Goal: Transaction & Acquisition: Purchase product/service

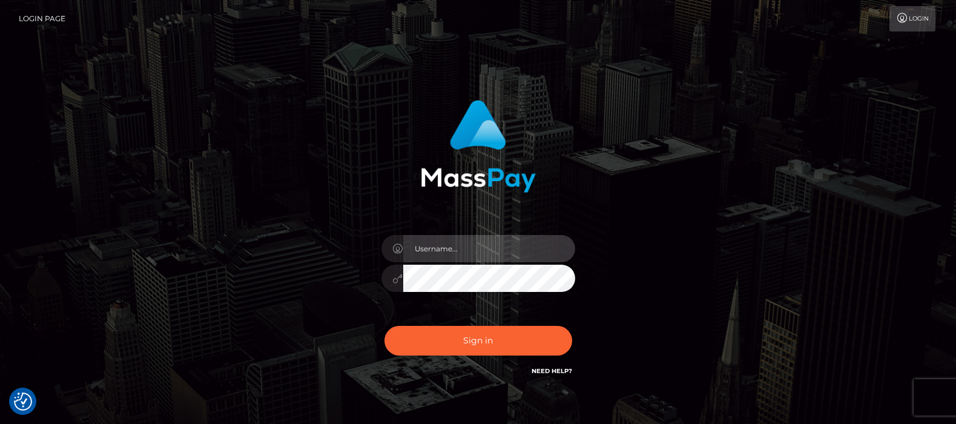
click at [461, 245] on input "text" at bounding box center [489, 248] width 172 height 27
type input "[DOMAIN_NAME]"
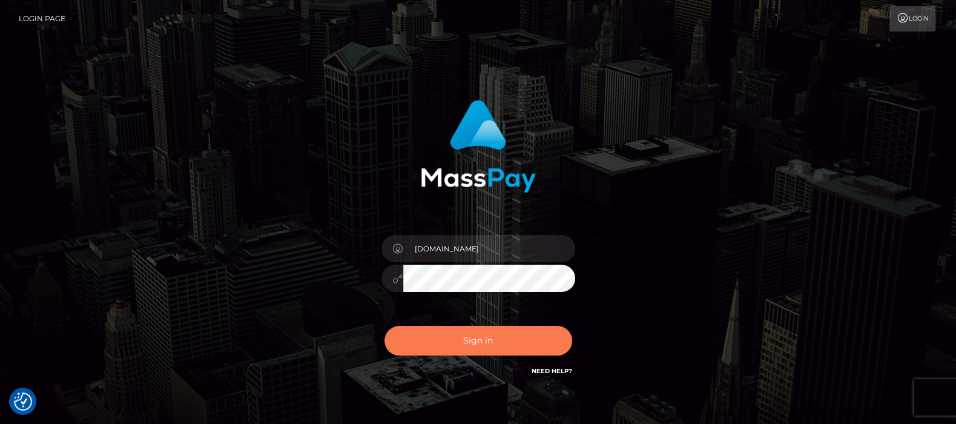
click at [463, 340] on button "Sign in" at bounding box center [478, 341] width 188 height 30
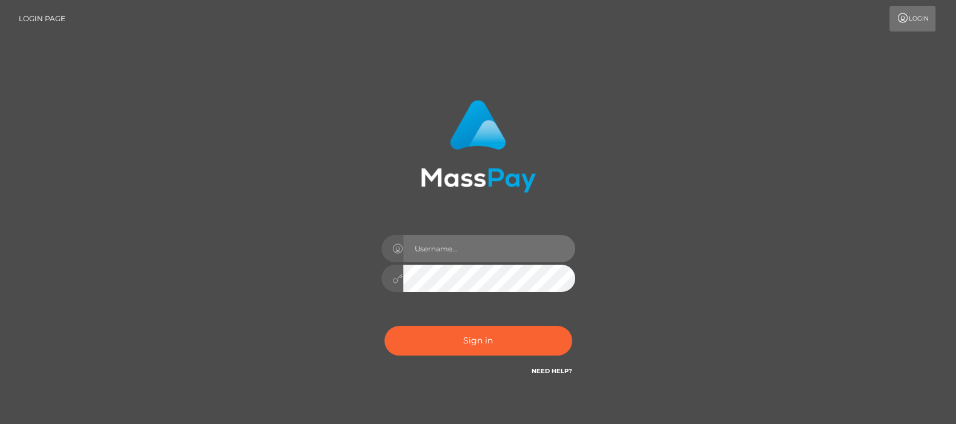
drag, startPoint x: 0, startPoint y: 0, endPoint x: 444, endPoint y: 251, distance: 510.0
click at [444, 251] on input "text" at bounding box center [489, 248] width 172 height 27
type input "df.es"
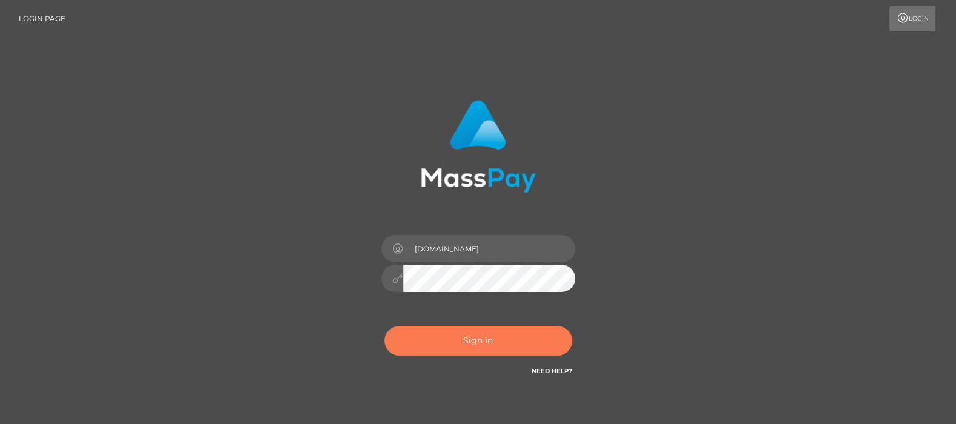
click at [476, 343] on button "Sign in" at bounding box center [478, 341] width 188 height 30
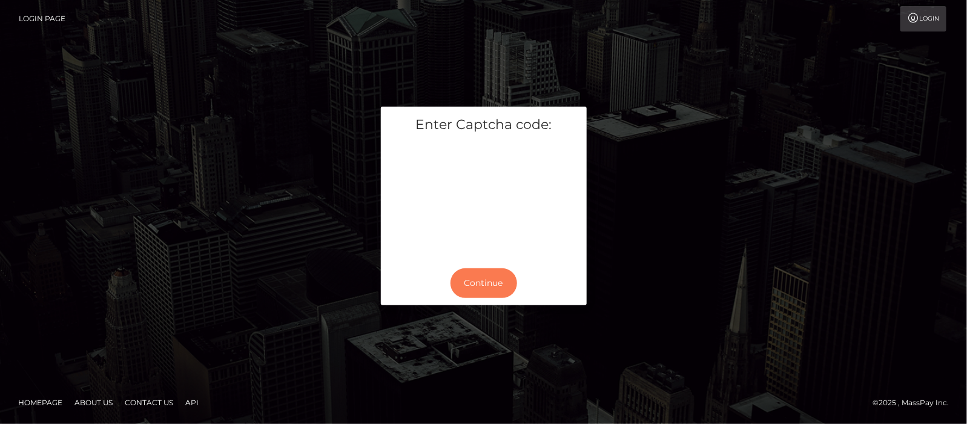
click at [485, 279] on button "Continue" at bounding box center [483, 283] width 67 height 30
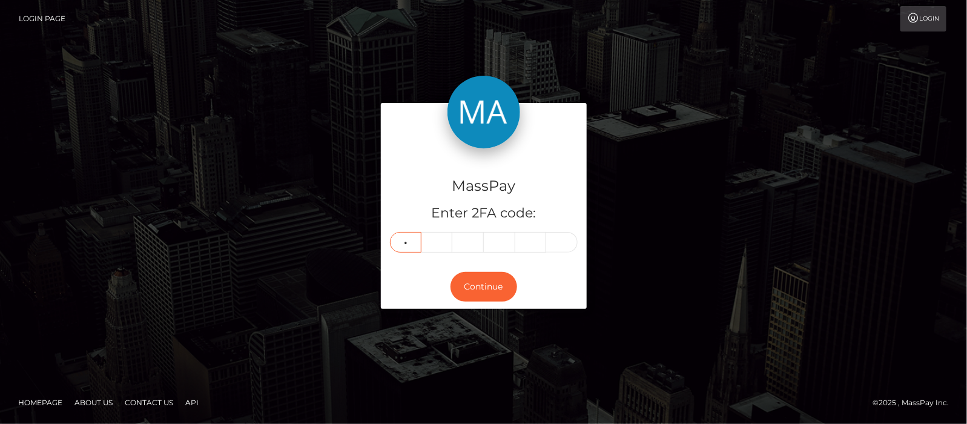
type input "6"
type input "7"
type input "0"
type input "6"
type input "9"
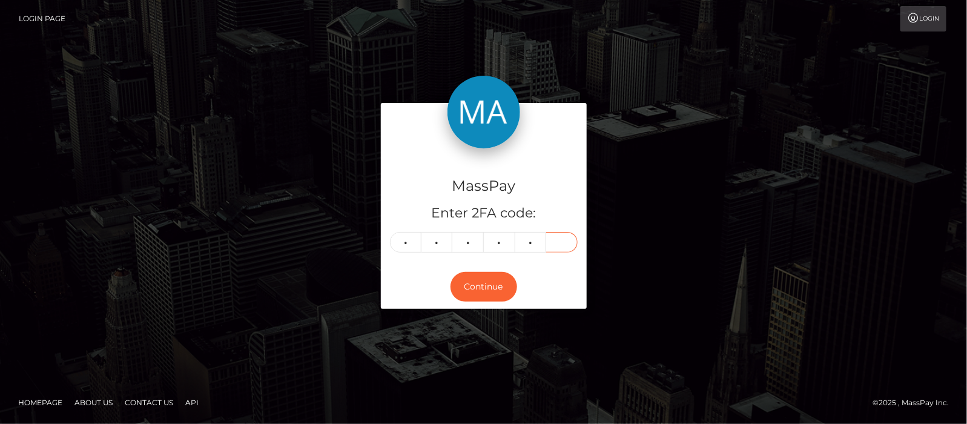
type input "2"
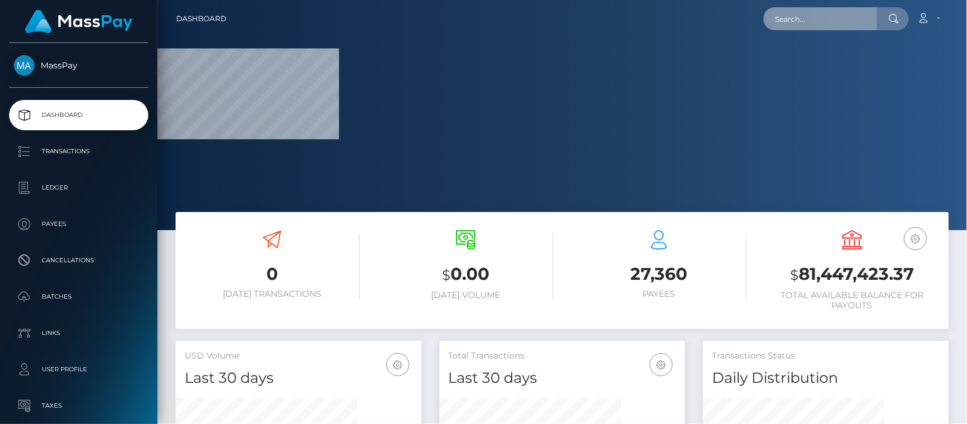
click at [814, 21] on input "text" at bounding box center [820, 18] width 114 height 23
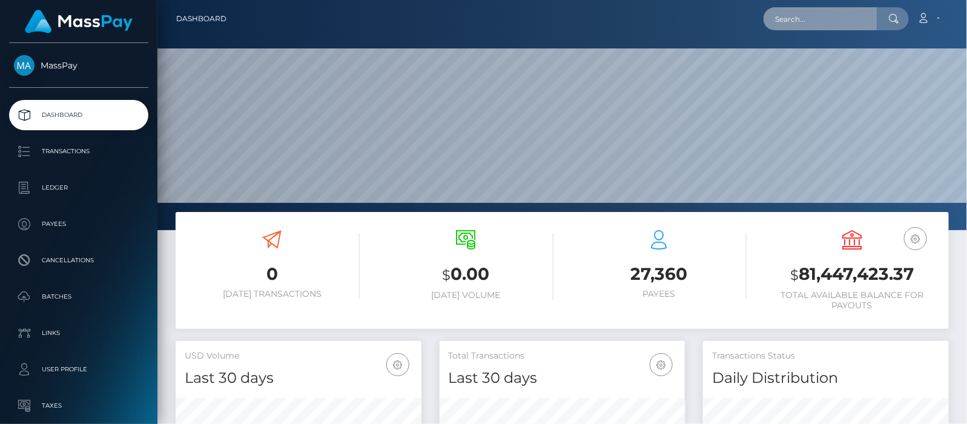
scroll to position [214, 246]
paste input "[EMAIL_ADDRESS][DOMAIN_NAME]"
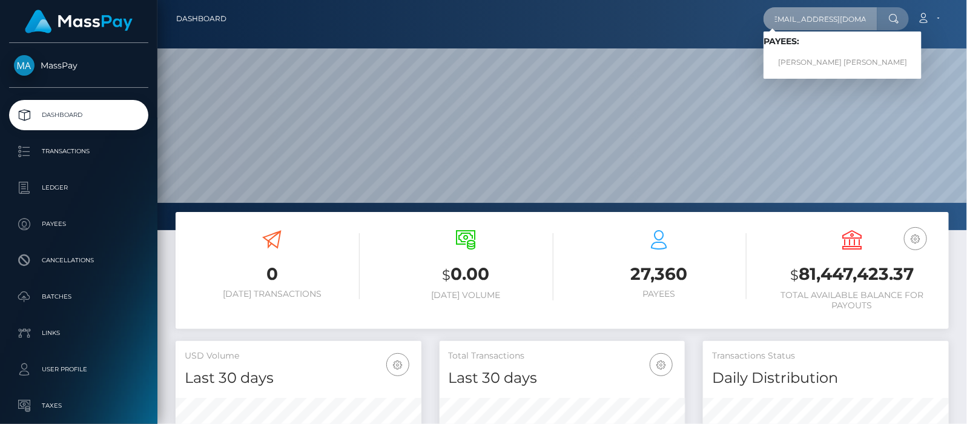
type input "[EMAIL_ADDRESS][DOMAIN_NAME]"
click at [809, 61] on link "[PERSON_NAME] [PERSON_NAME]" at bounding box center [842, 62] width 158 height 22
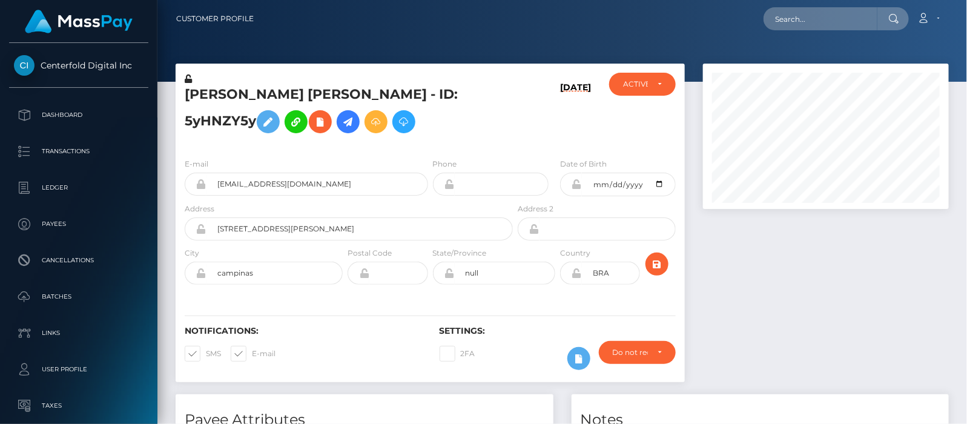
click at [354, 121] on icon at bounding box center [348, 121] width 15 height 15
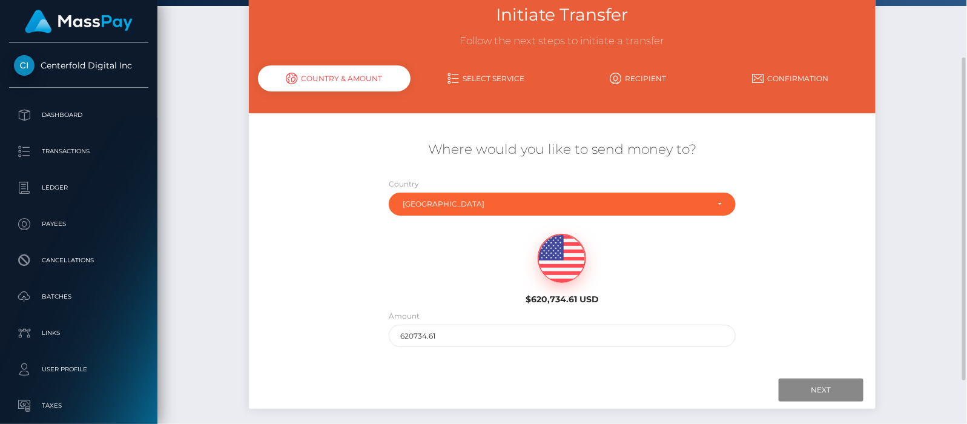
scroll to position [132, 0]
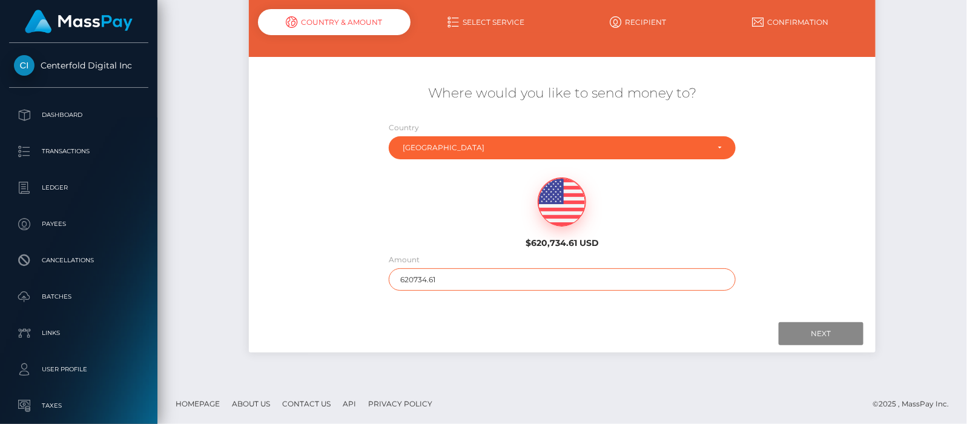
drag, startPoint x: 413, startPoint y: 277, endPoint x: 345, endPoint y: 272, distance: 68.0
click at [345, 272] on div "Where would you like to send money to? Country Abkhazia [GEOGRAPHIC_DATA] [GEOG…" at bounding box center [562, 187] width 626 height 219
type input "100"
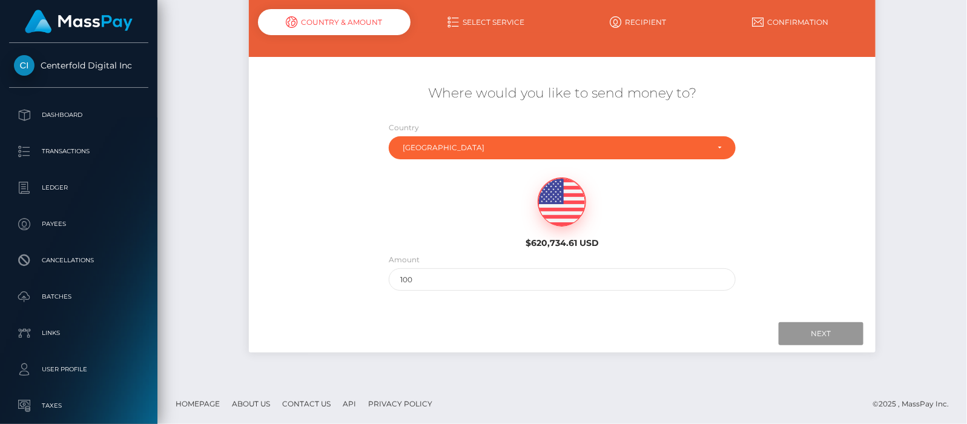
click at [805, 331] on input "Next" at bounding box center [821, 333] width 85 height 23
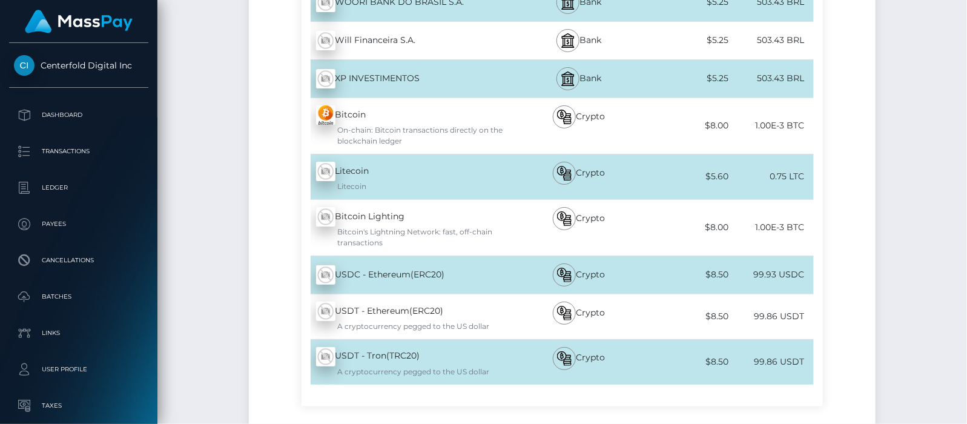
scroll to position [4225, 0]
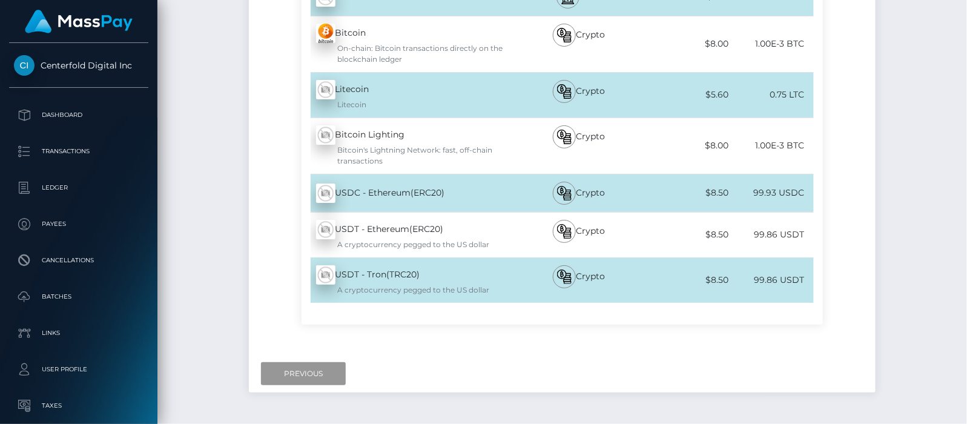
click at [326, 362] on input "Previous" at bounding box center [303, 373] width 85 height 23
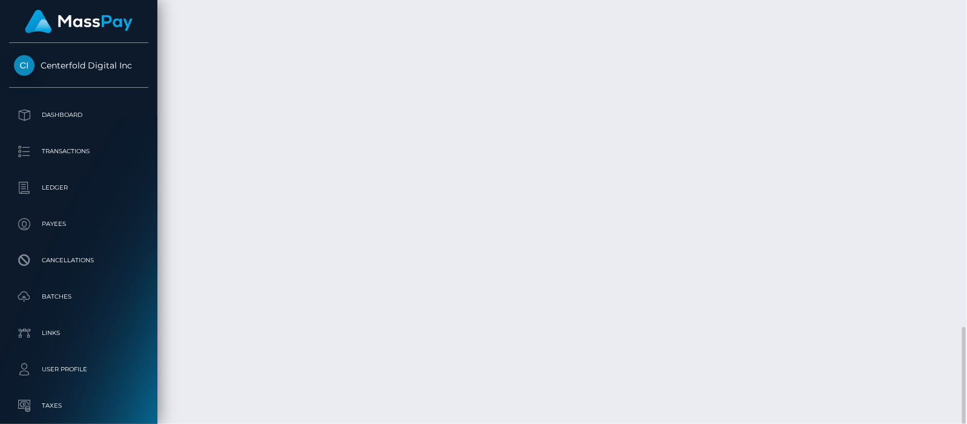
scroll to position [1122, 0]
click at [76, 113] on p "Dashboard" at bounding box center [79, 115] width 130 height 18
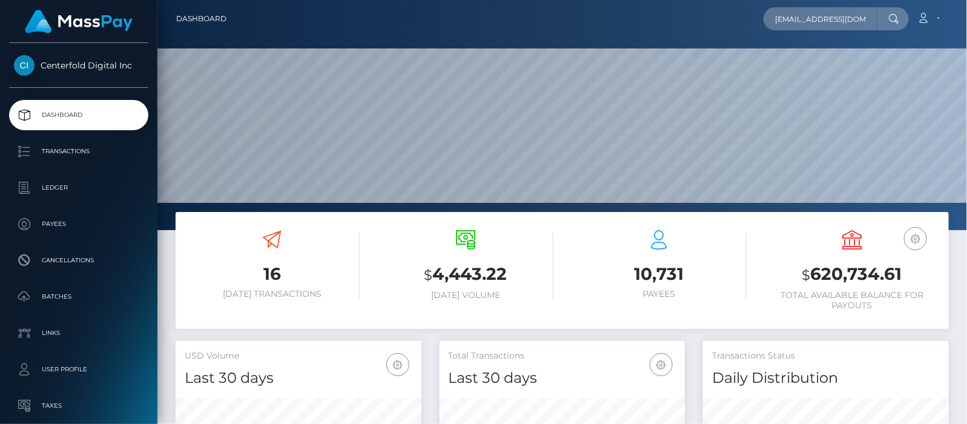
scroll to position [214, 246]
type input "[EMAIL_ADDRESS][DOMAIN_NAME]"
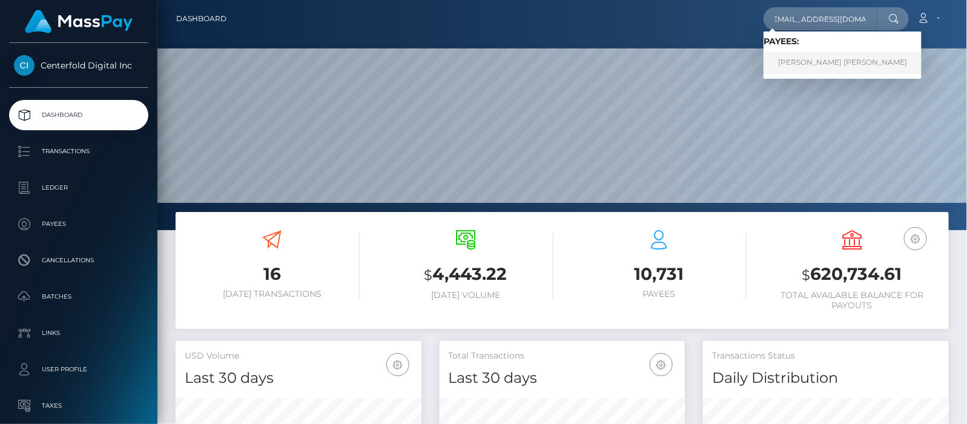
scroll to position [0, 0]
click at [815, 64] on link "[PERSON_NAME] [PERSON_NAME]" at bounding box center [842, 62] width 158 height 22
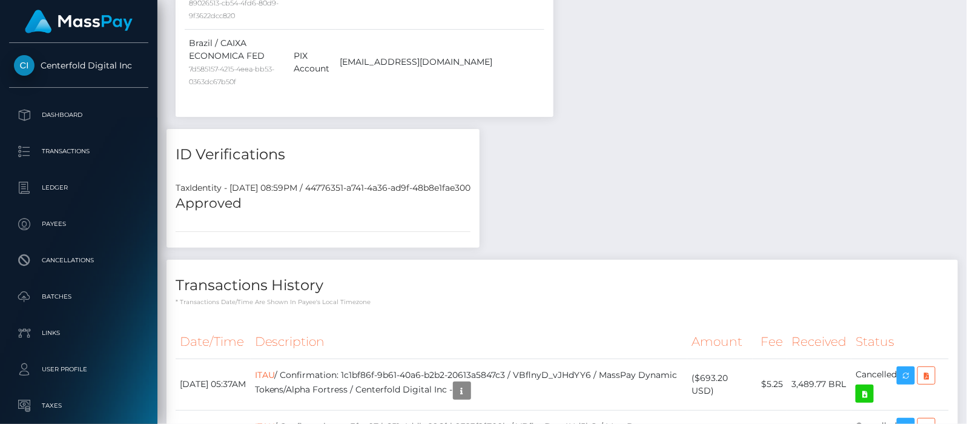
scroll to position [1135, 0]
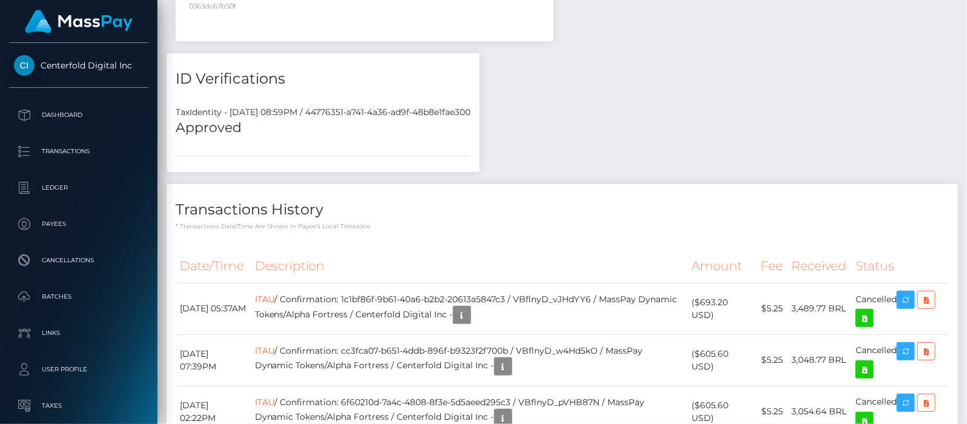
click at [275, 294] on link "ITAU" at bounding box center [265, 299] width 20 height 11
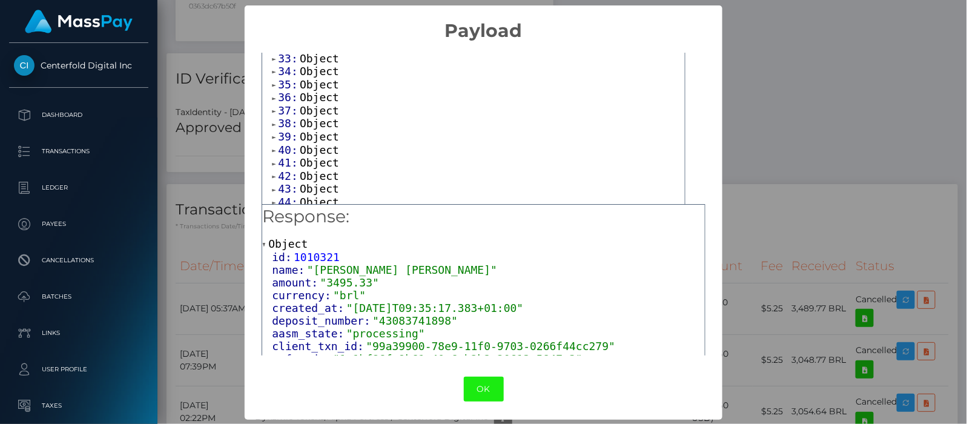
scroll to position [1, 0]
click at [272, 198] on span at bounding box center [275, 202] width 6 height 8
click at [272, 161] on span at bounding box center [275, 164] width 6 height 8
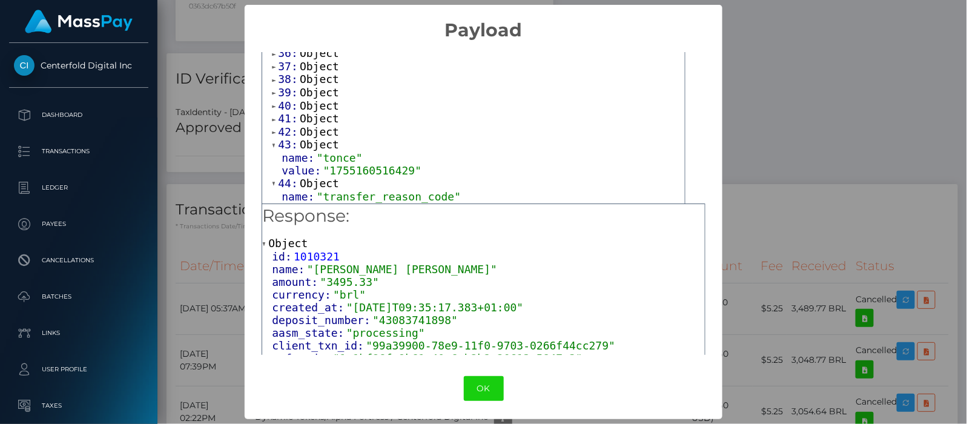
scroll to position [529, 0]
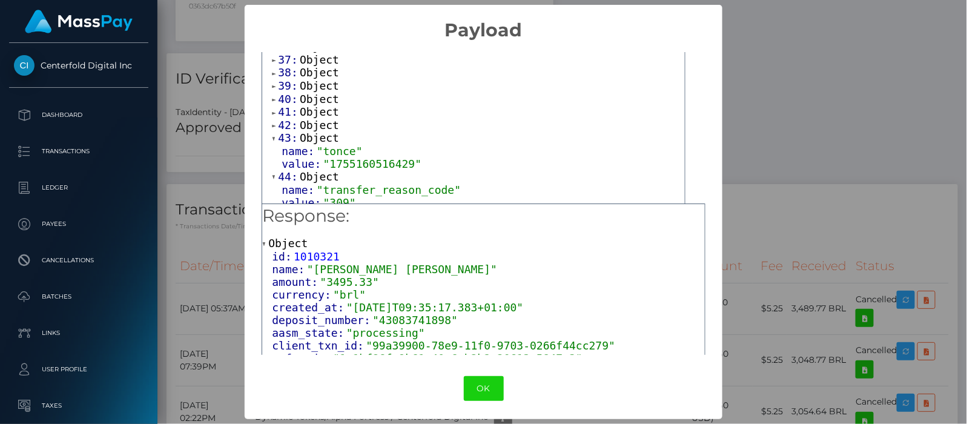
click at [273, 122] on span at bounding box center [275, 126] width 6 height 8
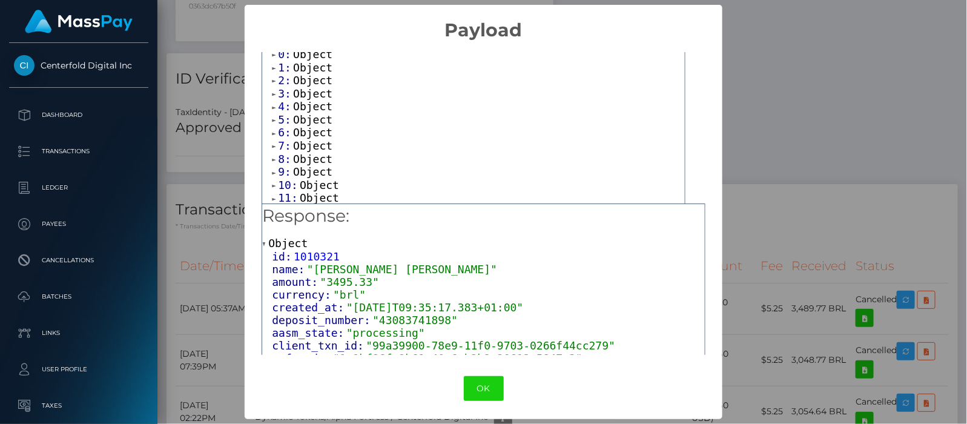
scroll to position [0, 0]
click at [472, 387] on button "OK" at bounding box center [484, 388] width 40 height 25
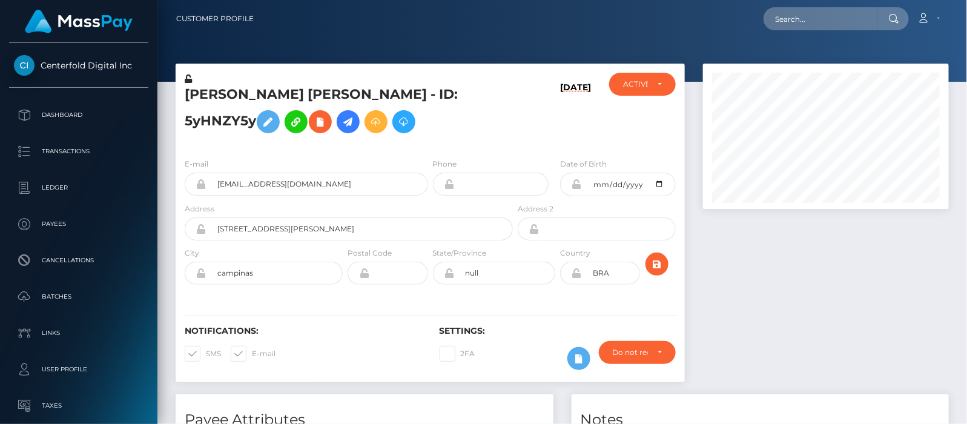
click at [352, 119] on icon at bounding box center [348, 121] width 15 height 15
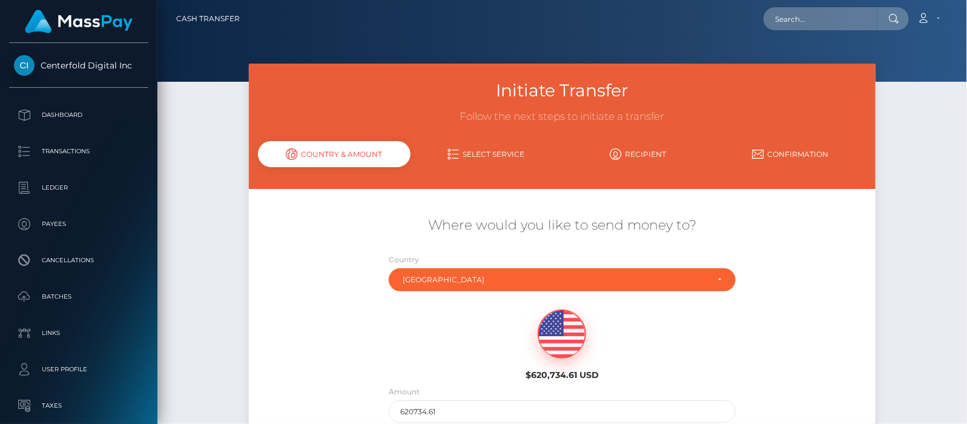
scroll to position [132, 0]
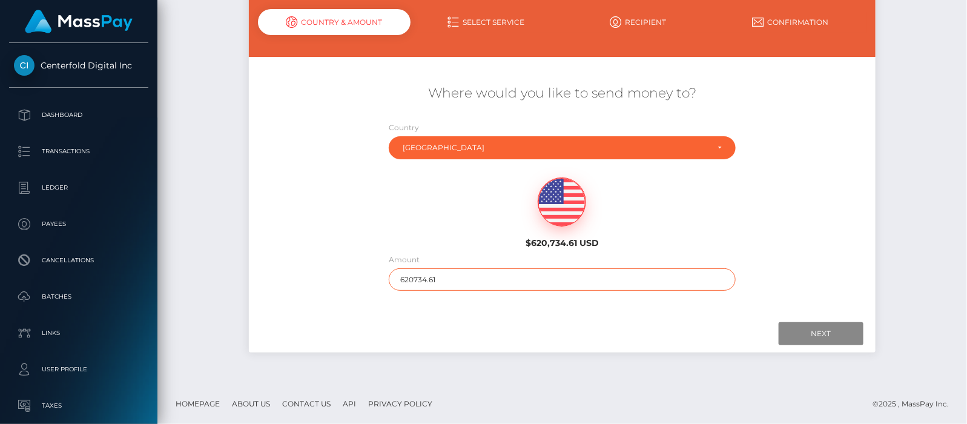
drag, startPoint x: 454, startPoint y: 283, endPoint x: 367, endPoint y: 283, distance: 86.6
click at [367, 283] on div "Where would you like to send money to? Country Abkhazia Afghanistan Albania Alg…" at bounding box center [562, 187] width 626 height 219
type input "200"
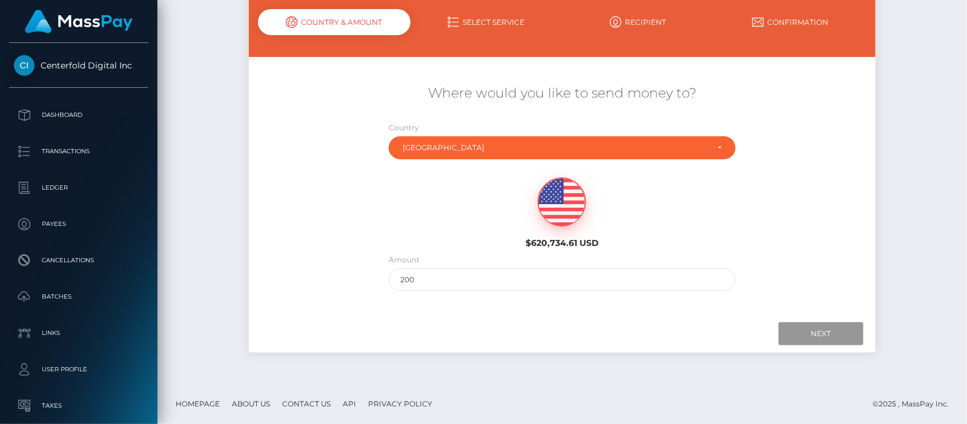
click at [838, 329] on input "Next" at bounding box center [821, 333] width 85 height 23
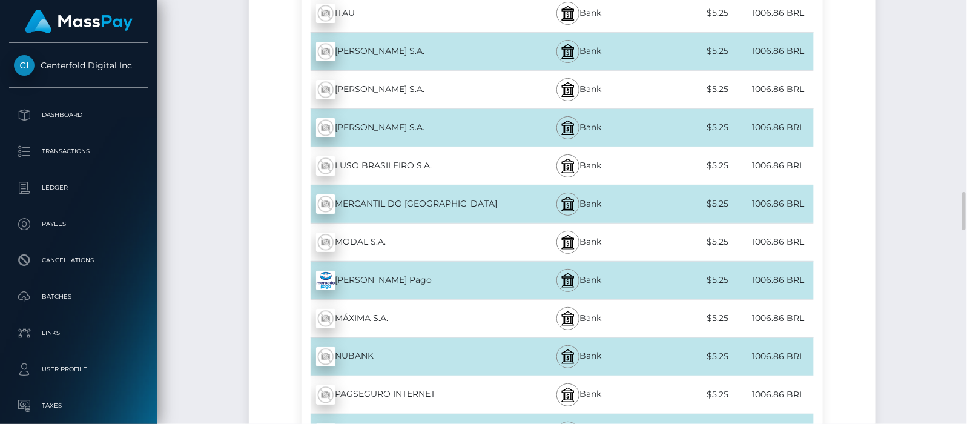
scroll to position [2932, 0]
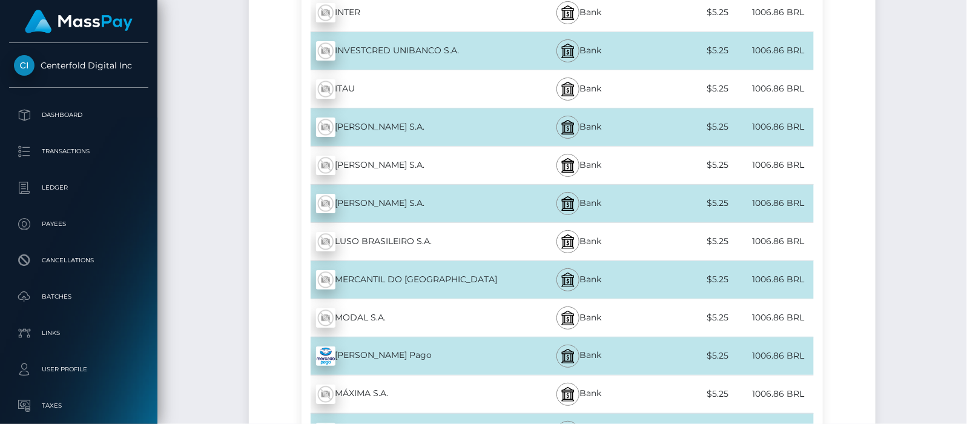
click at [350, 72] on div "ITAU - BRL" at bounding box center [409, 89] width 214 height 34
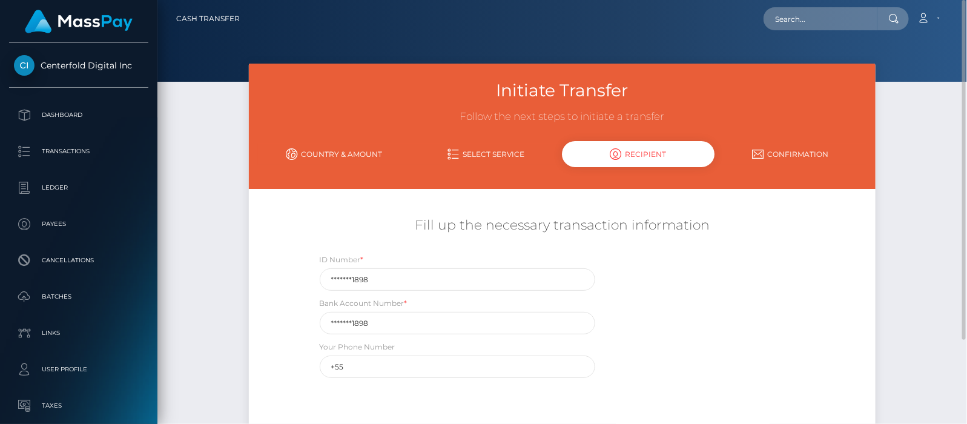
scroll to position [105, 0]
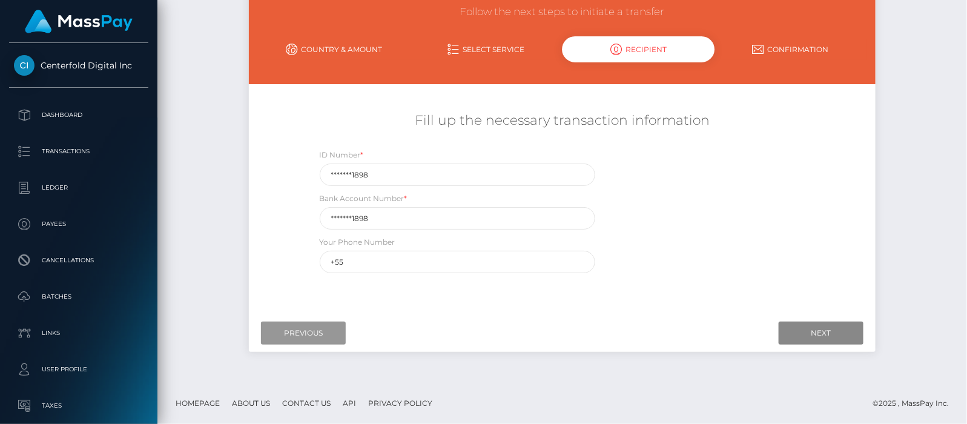
click at [321, 325] on input "Previous" at bounding box center [303, 332] width 85 height 23
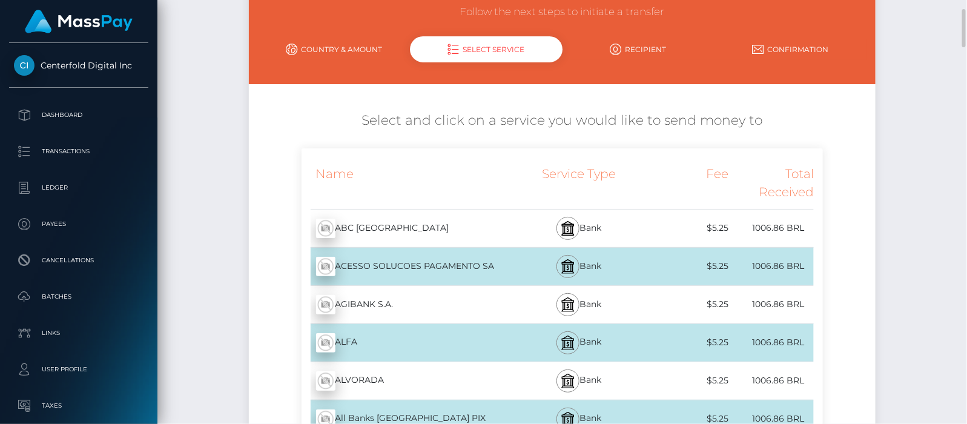
scroll to position [0, 0]
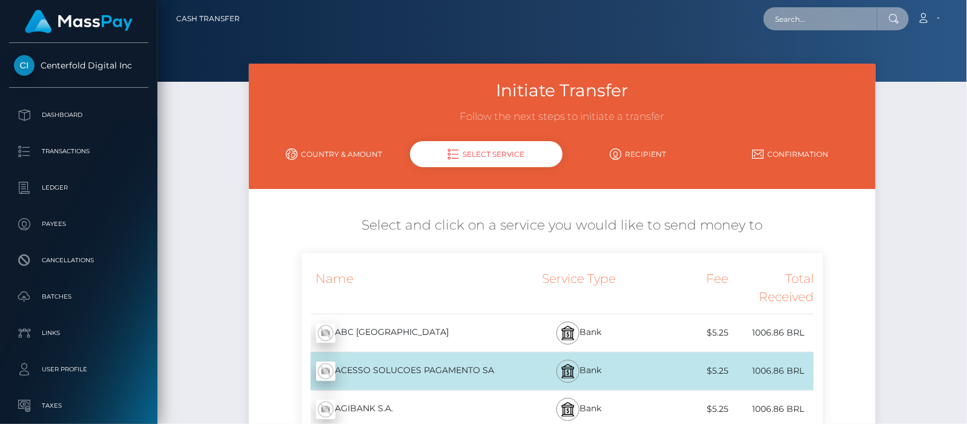
click at [799, 21] on input "text" at bounding box center [820, 18] width 114 height 23
paste input "gleiiimaciel@icloud.com"
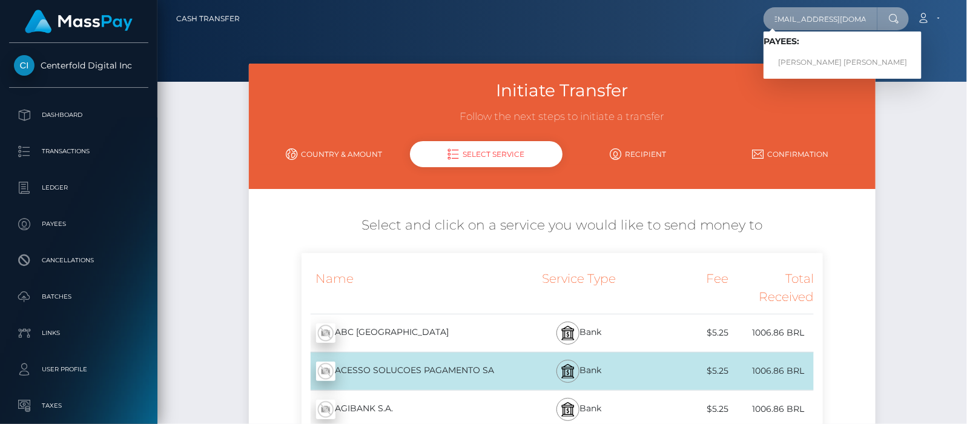
type input "gleiiimaciel@icloud.com"
click at [826, 62] on link "Gleise rodrigues maciel da silva" at bounding box center [842, 62] width 158 height 22
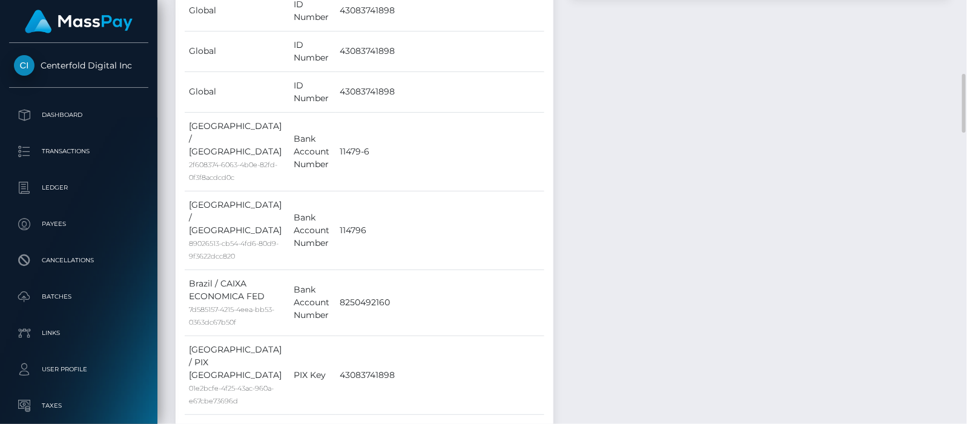
scroll to position [605, 0]
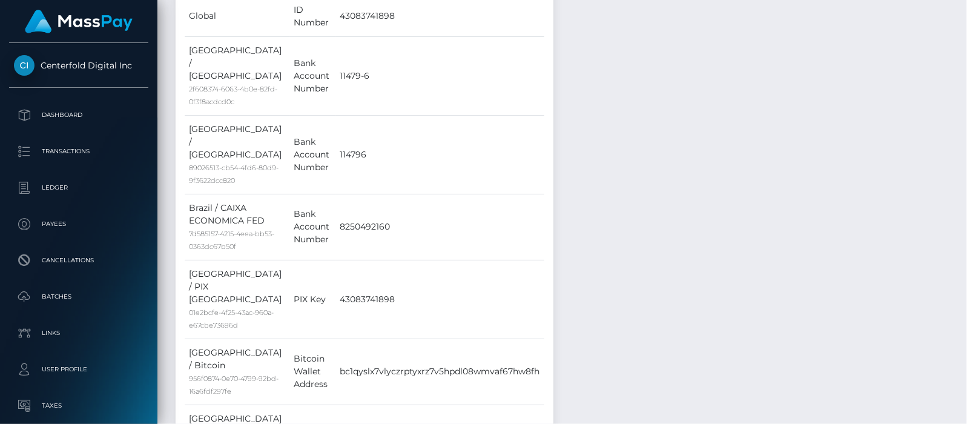
drag, startPoint x: 279, startPoint y: 289, endPoint x: 331, endPoint y: 291, distance: 51.5
click at [627, 302] on div "Notes Note Type Compliance Clear Compliance General Note Type" at bounding box center [760, 186] width 396 height 794
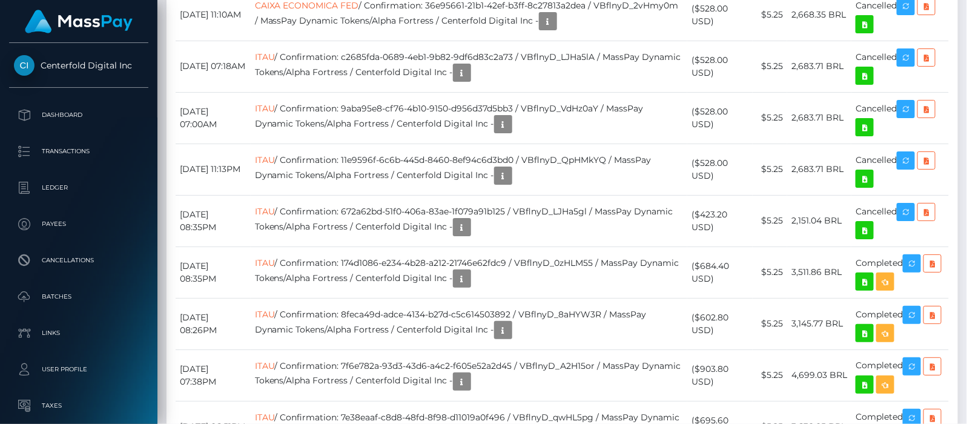
scroll to position [145, 246]
click at [275, 257] on link "ITAU" at bounding box center [265, 262] width 20 height 11
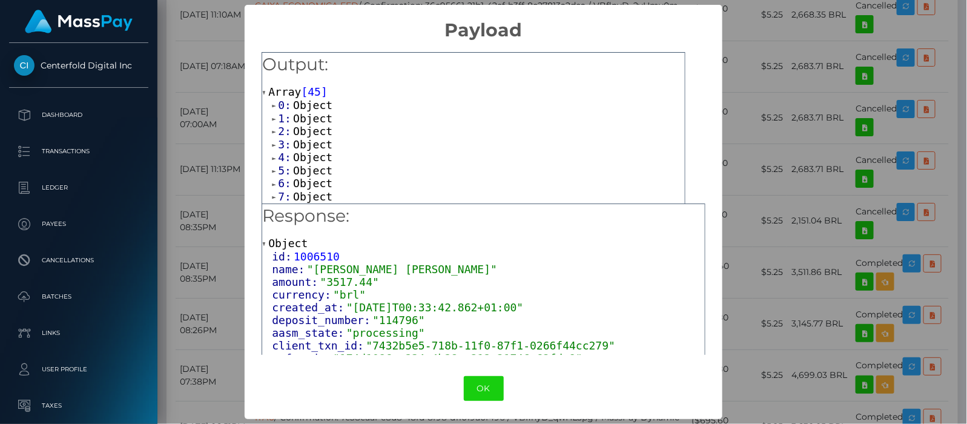
scroll to position [0, 0]
click at [274, 105] on span at bounding box center [275, 106] width 6 height 8
click at [273, 143] on span at bounding box center [275, 145] width 6 height 8
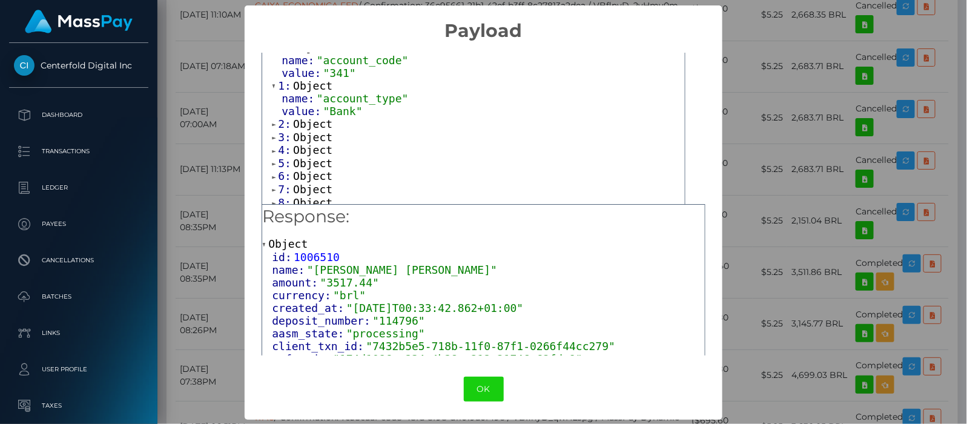
scroll to position [76, 0]
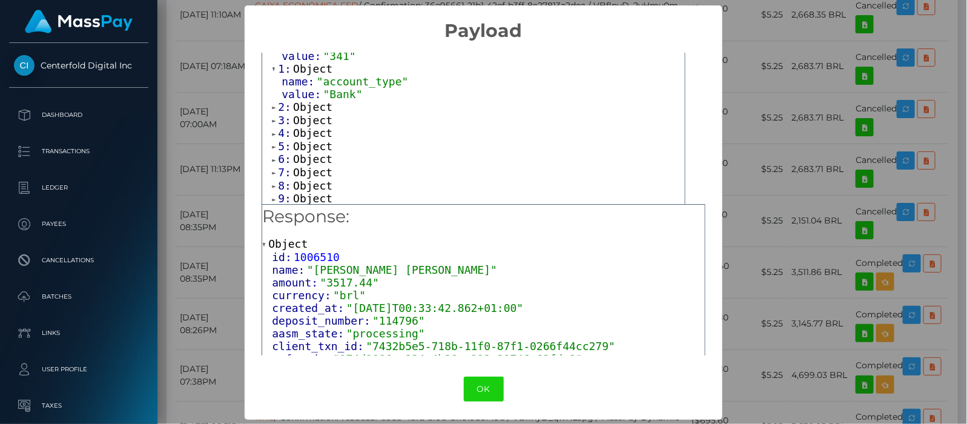
click at [272, 106] on span at bounding box center [275, 108] width 6 height 8
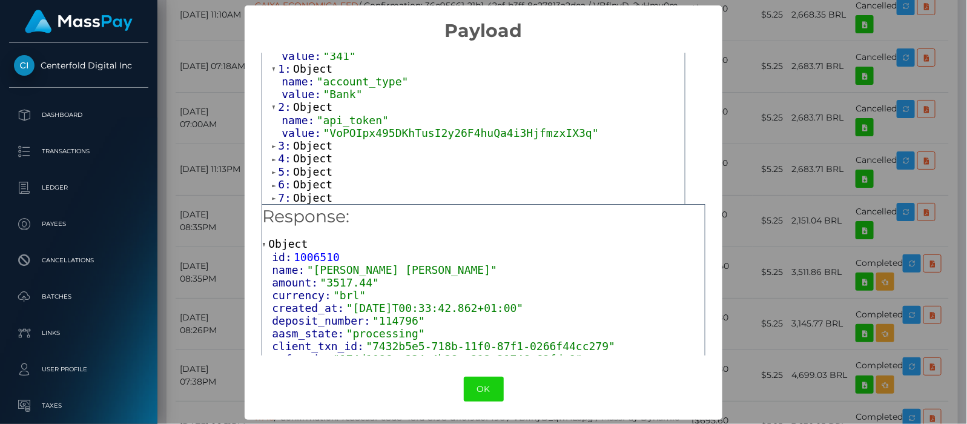
click at [272, 143] on span at bounding box center [275, 146] width 6 height 8
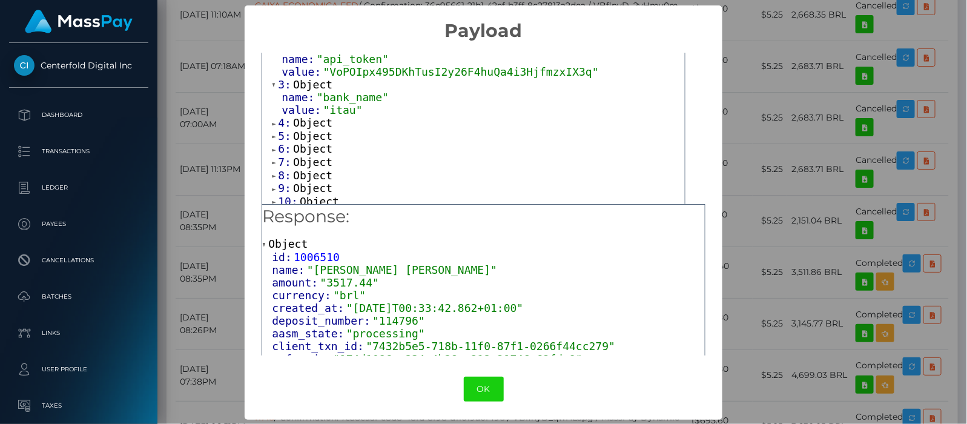
scroll to position [151, 0]
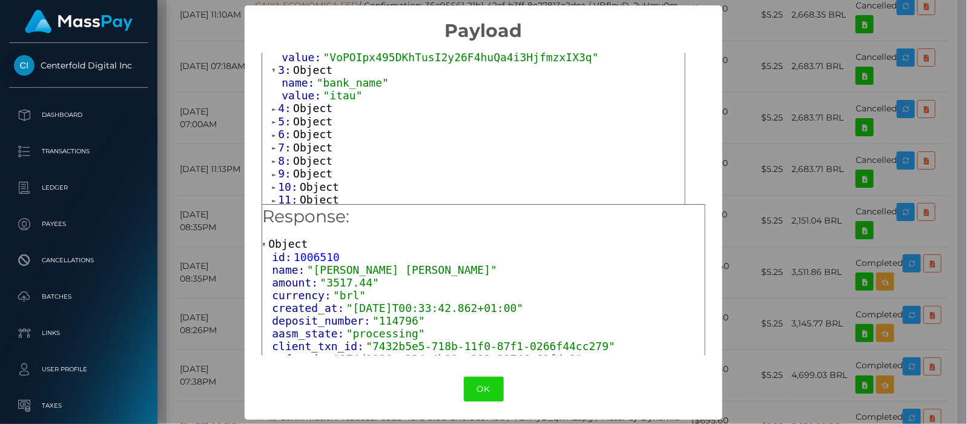
click at [272, 106] on span at bounding box center [275, 109] width 6 height 8
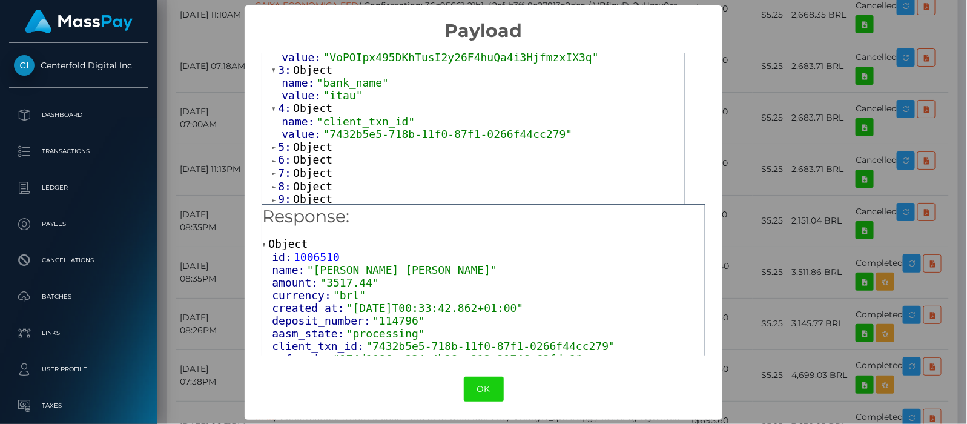
click at [272, 146] on span at bounding box center [275, 147] width 6 height 8
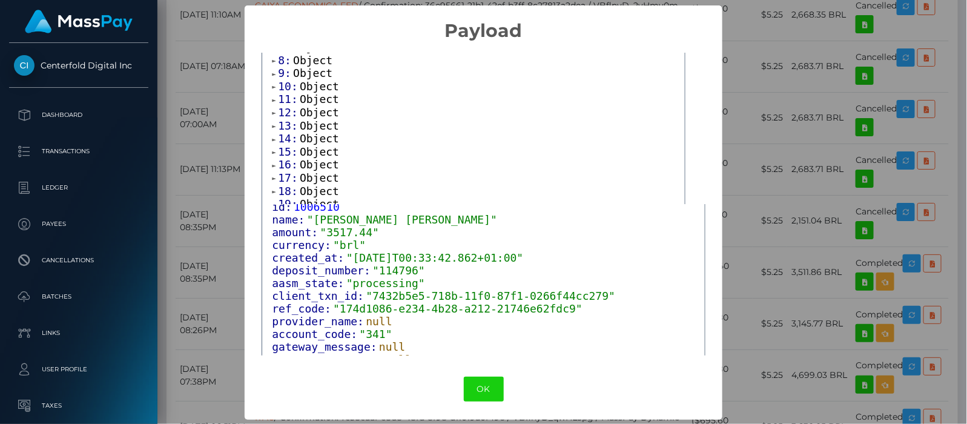
scroll to position [82, 0]
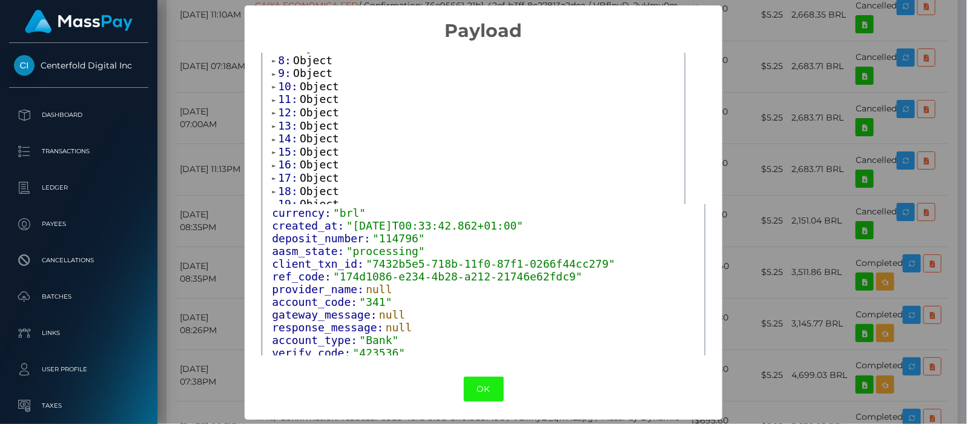
click at [490, 383] on button "OK" at bounding box center [484, 389] width 40 height 25
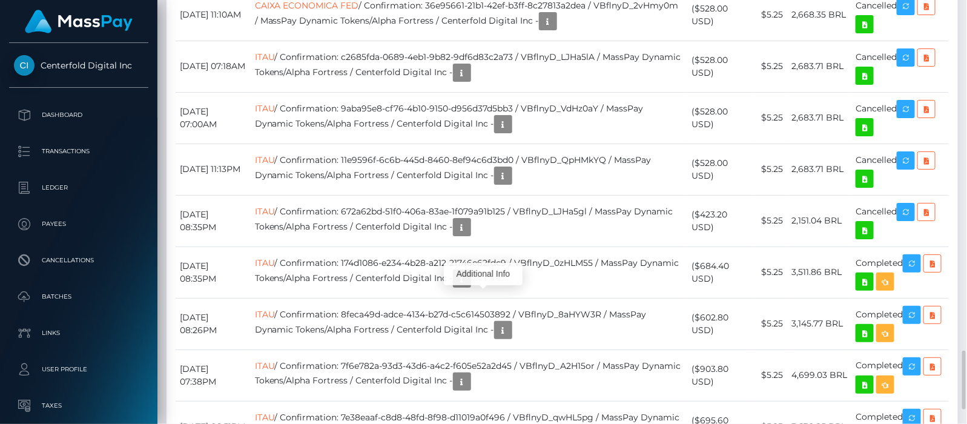
scroll to position [145, 246]
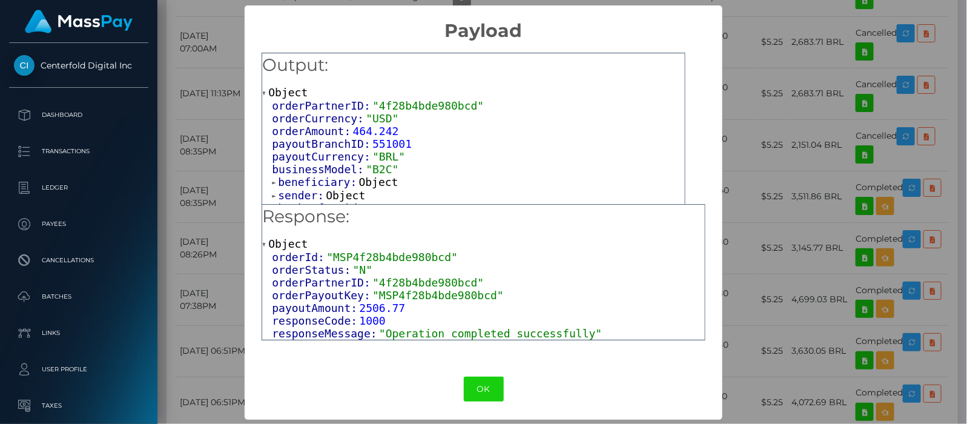
scroll to position [1, 0]
click at [272, 178] on span at bounding box center [275, 182] width 6 height 8
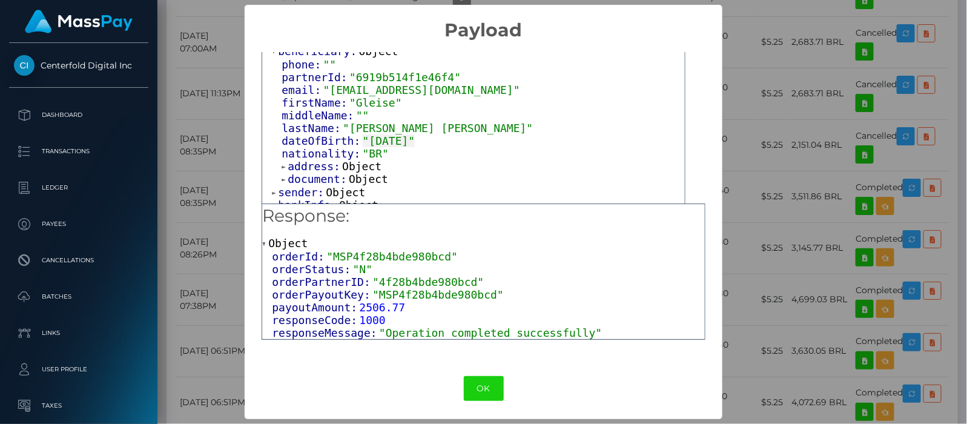
scroll to position [135, 0]
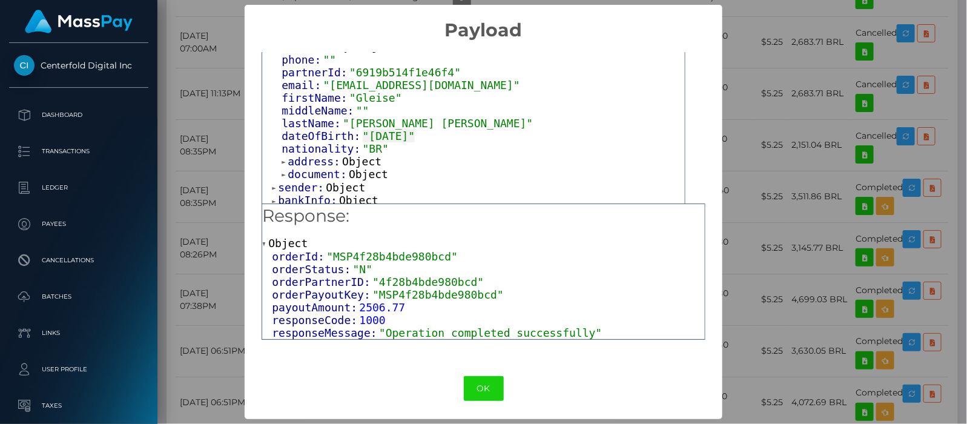
click at [282, 158] on span at bounding box center [285, 162] width 6 height 8
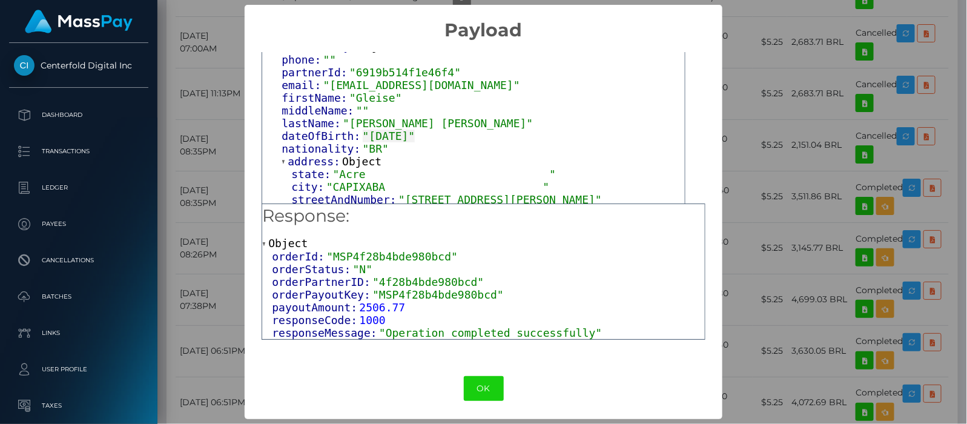
scroll to position [173, 0]
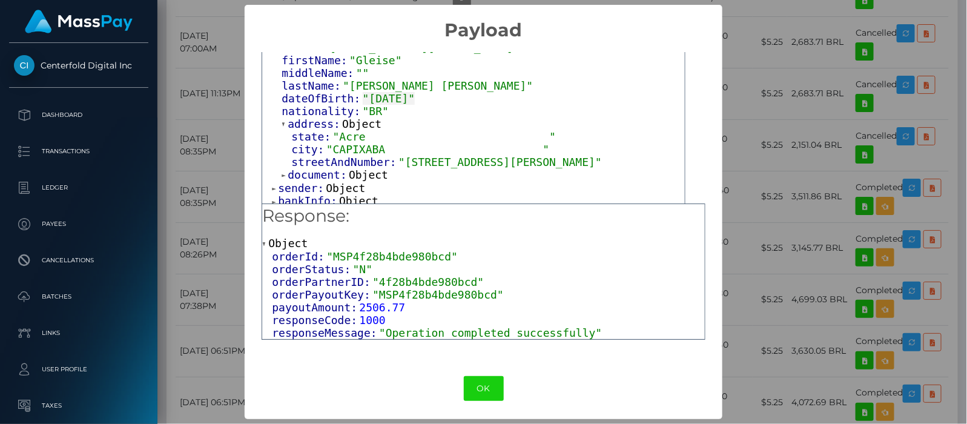
click at [282, 171] on span at bounding box center [285, 175] width 6 height 8
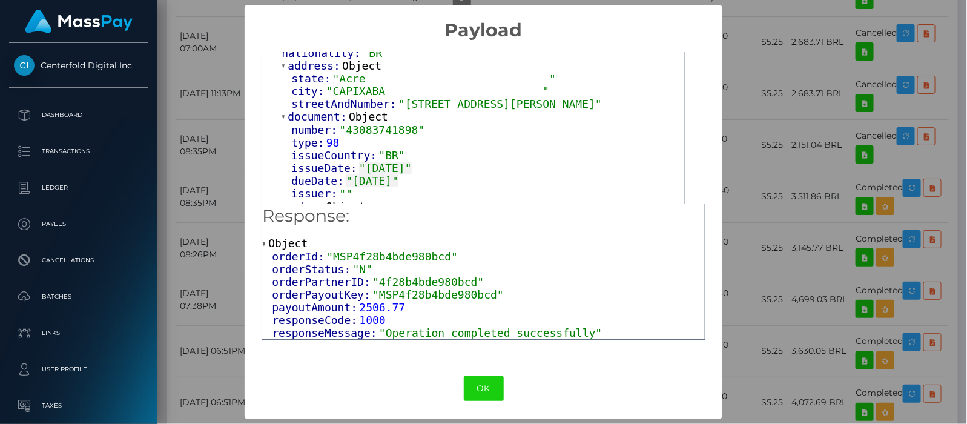
scroll to position [247, 0]
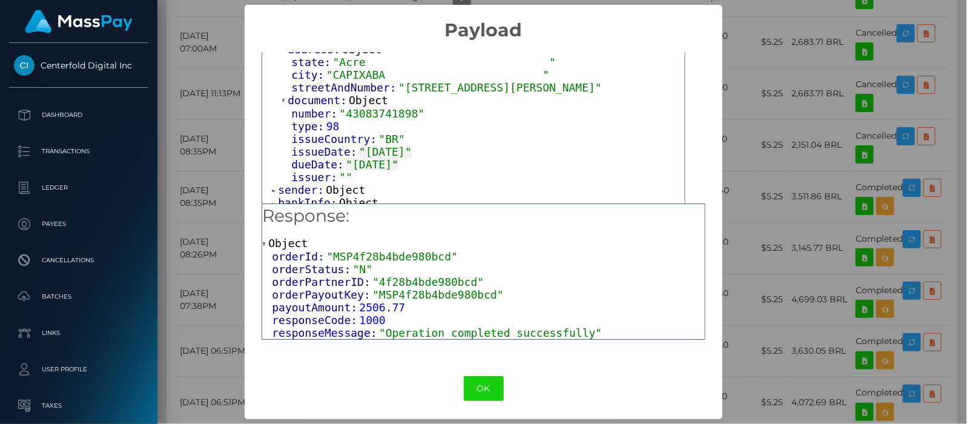
click at [268, 196] on div "orderPartnerID: "4f28b4bde980bcd" orderCurrency: "USD" orderAmount: 464.242 pay…" at bounding box center [473, 31] width 423 height 358
click at [272, 200] on span at bounding box center [275, 204] width 6 height 8
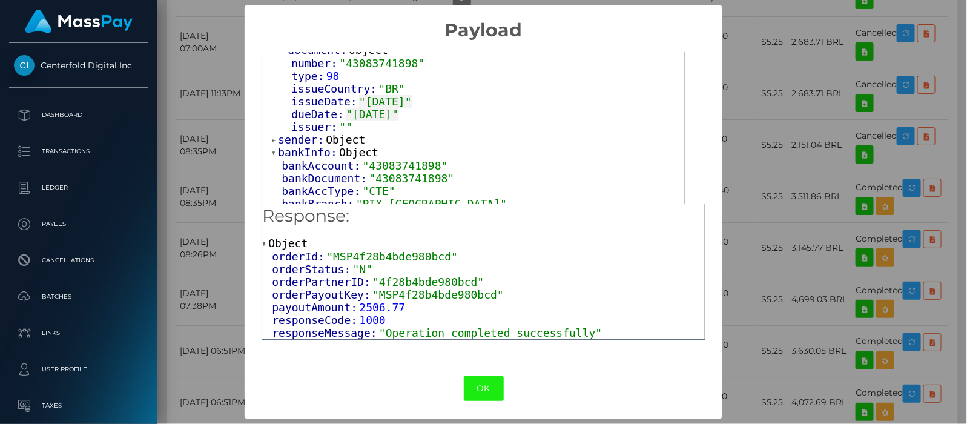
click at [483, 382] on button "OK" at bounding box center [484, 388] width 40 height 25
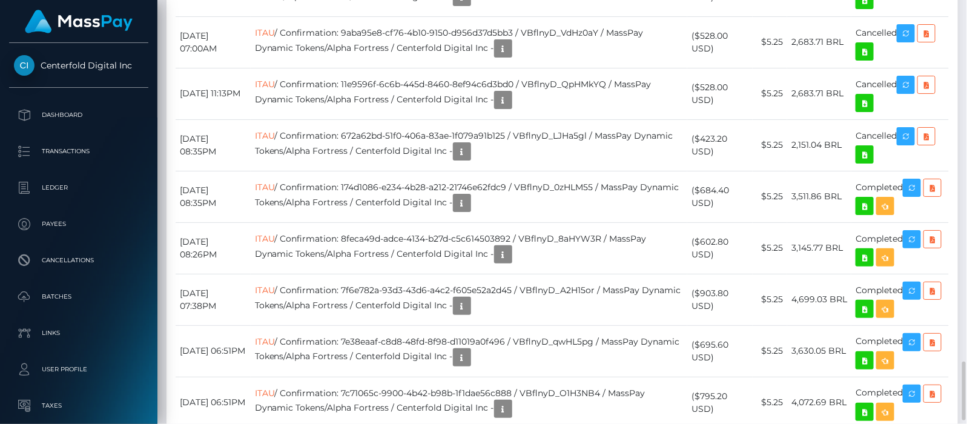
scroll to position [2043, 0]
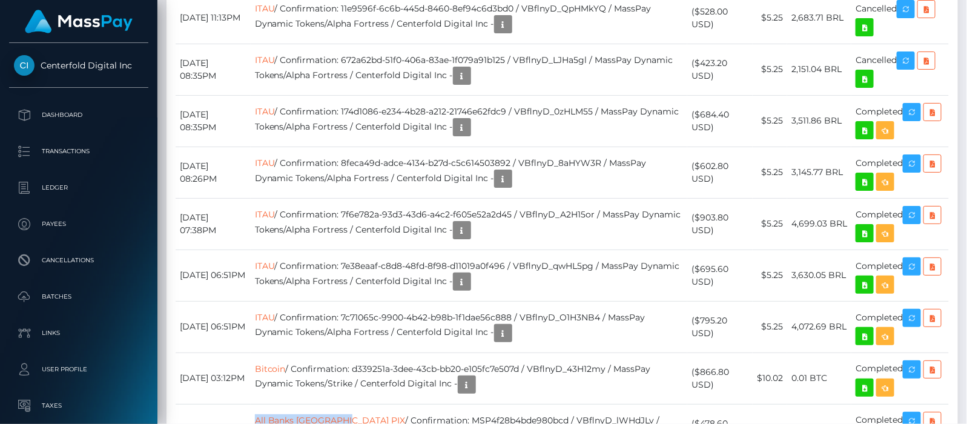
drag, startPoint x: 352, startPoint y: 242, endPoint x: 269, endPoint y: 242, distance: 82.9
copy link "All Banks Brazil PIX"
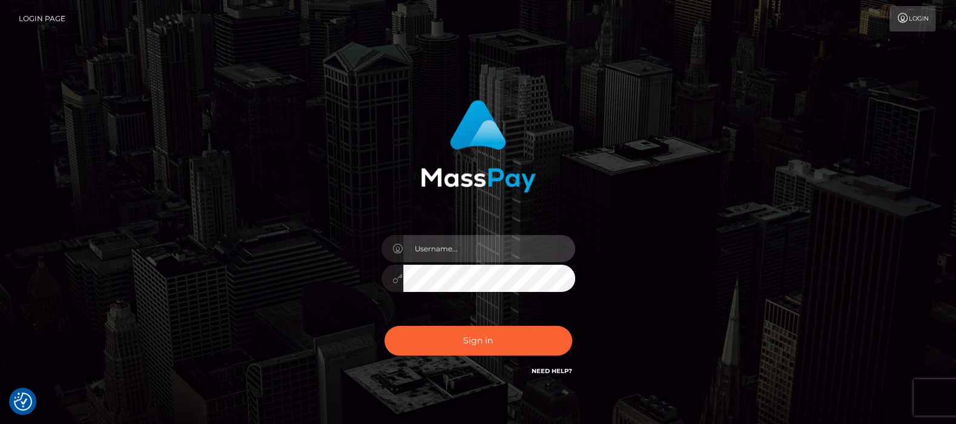
click at [489, 246] on input "text" at bounding box center [489, 248] width 172 height 27
type input "[DOMAIN_NAME]"
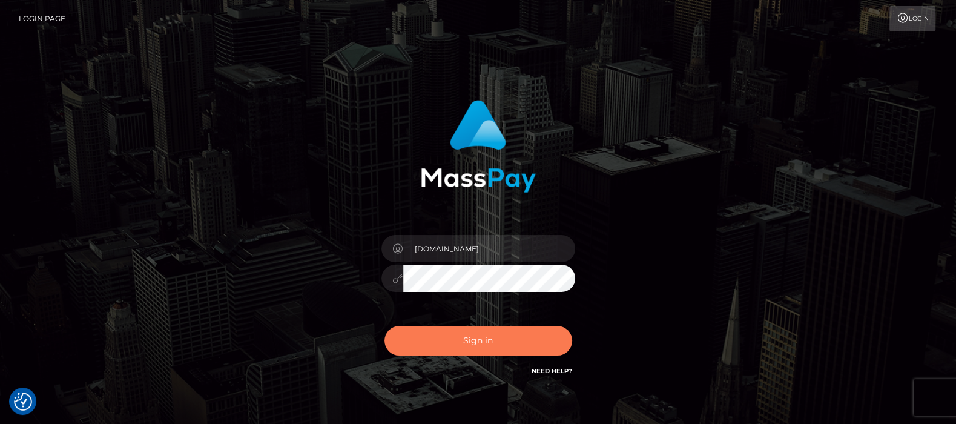
click at [481, 342] on button "Sign in" at bounding box center [478, 341] width 188 height 30
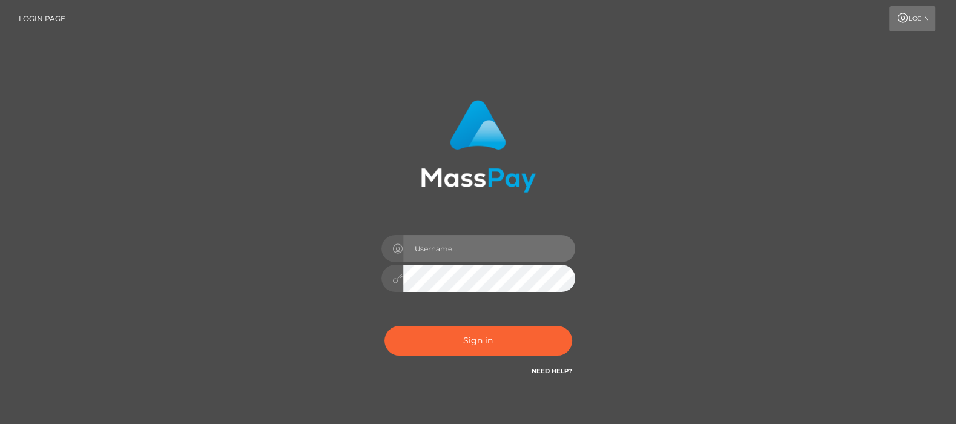
click at [449, 242] on input "text" at bounding box center [489, 248] width 172 height 27
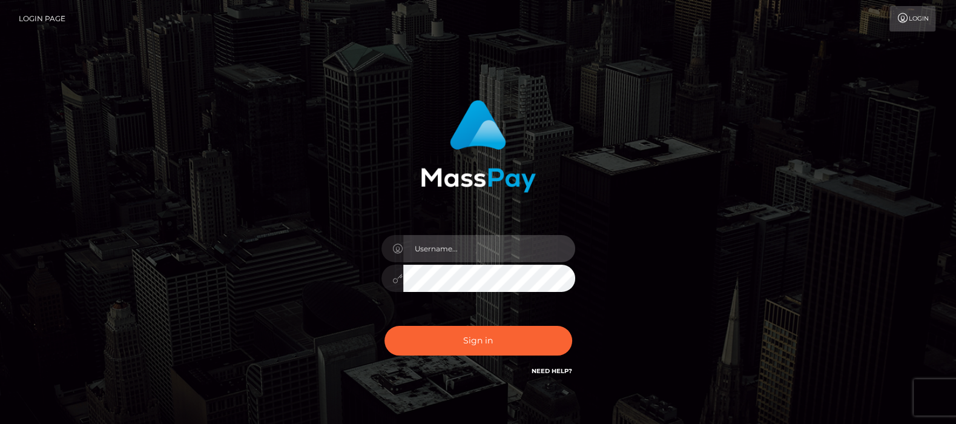
type input "df.es"
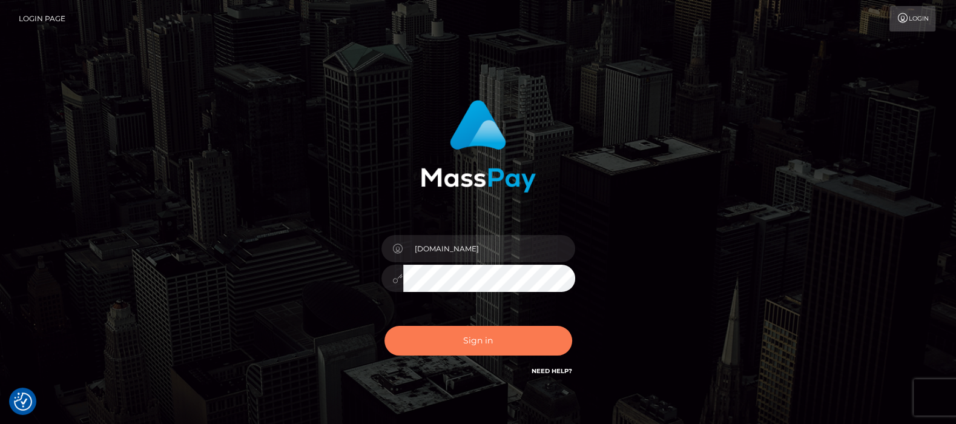
click at [468, 337] on button "Sign in" at bounding box center [478, 341] width 188 height 30
click at [468, 337] on div "Sign in Need Help?" at bounding box center [478, 345] width 212 height 54
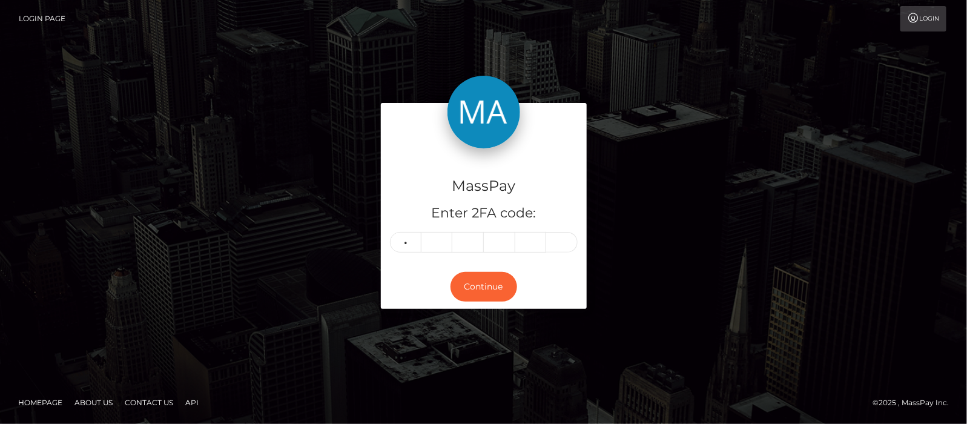
type input "4"
type input "5"
type input "9"
type input "7"
type input "1"
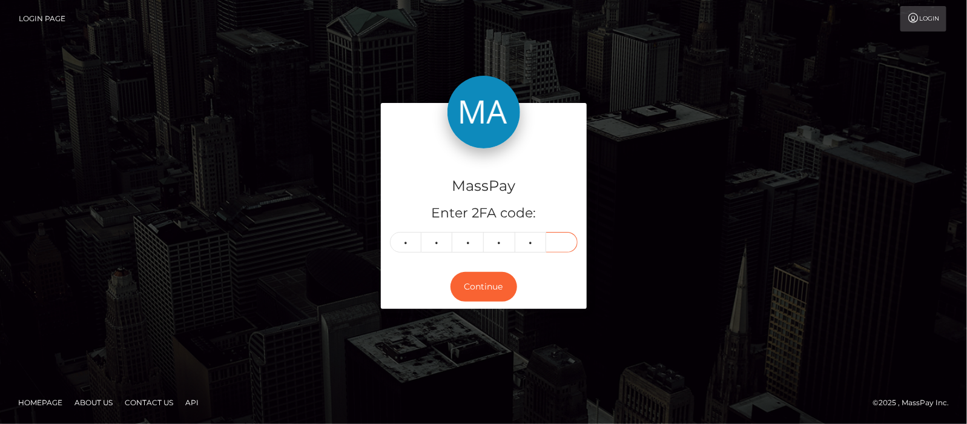
type input "4"
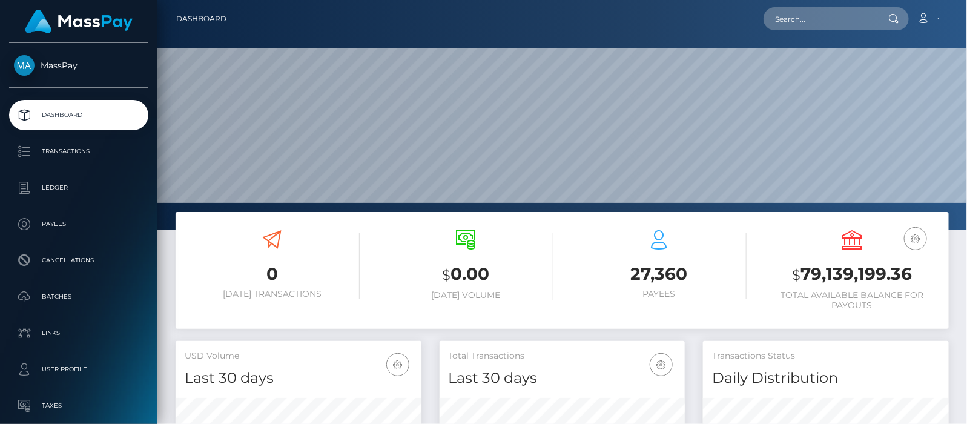
scroll to position [214, 246]
click at [820, 14] on input "text" at bounding box center [820, 18] width 114 height 23
paste input "[EMAIL_ADDRESS][DOMAIN_NAME]"
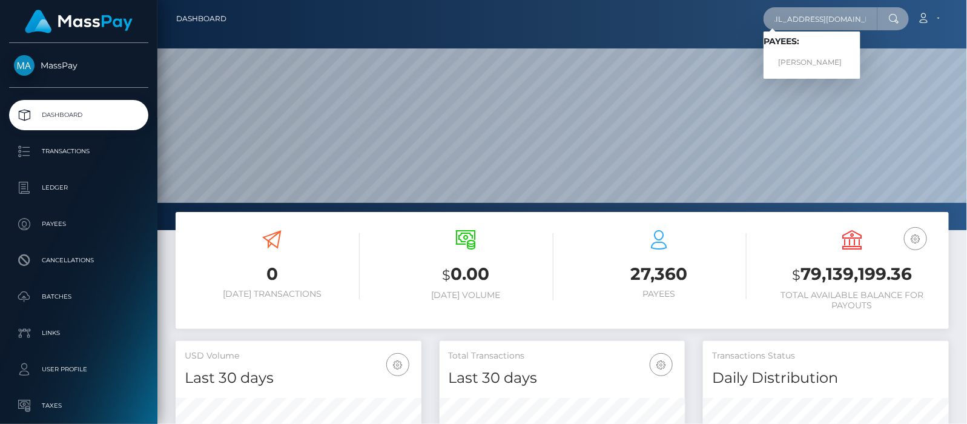
type input "[EMAIL_ADDRESS][DOMAIN_NAME]"
click at [811, 61] on link "[PERSON_NAME]" at bounding box center [811, 62] width 97 height 22
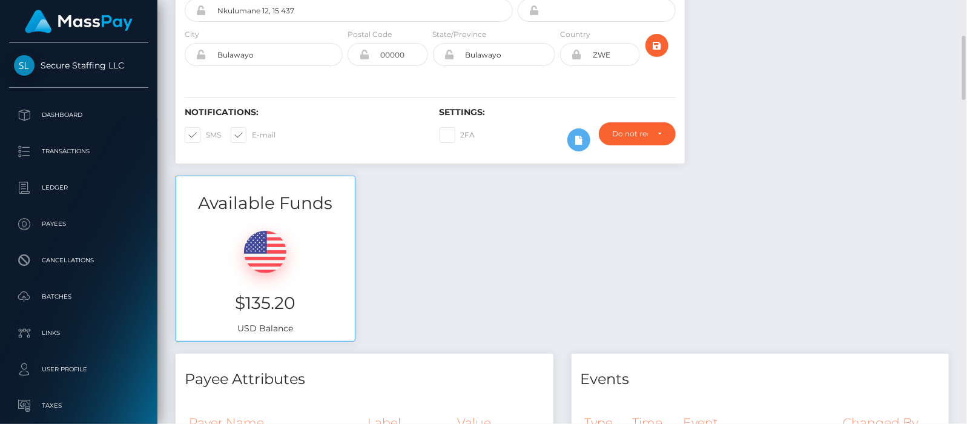
scroll to position [8, 0]
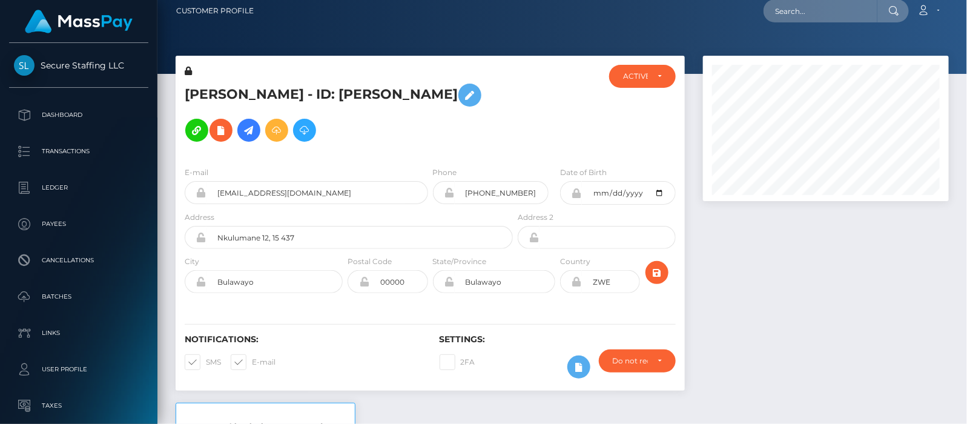
click at [256, 123] on icon at bounding box center [249, 130] width 15 height 15
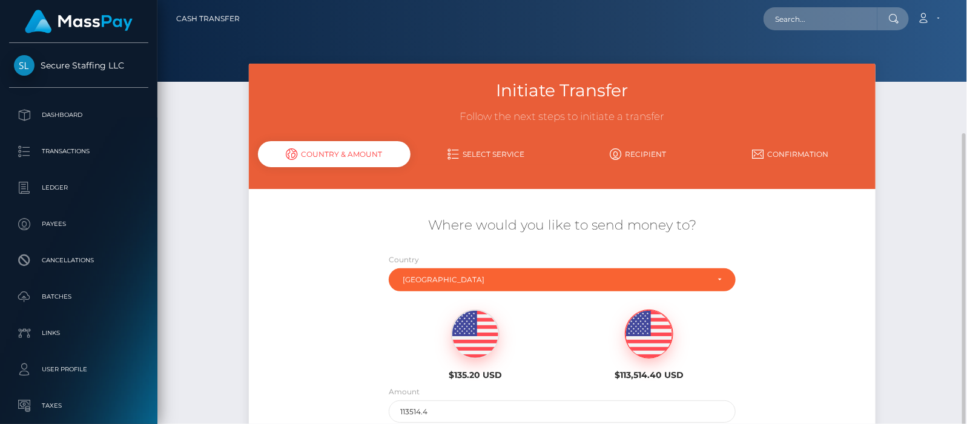
scroll to position [76, 0]
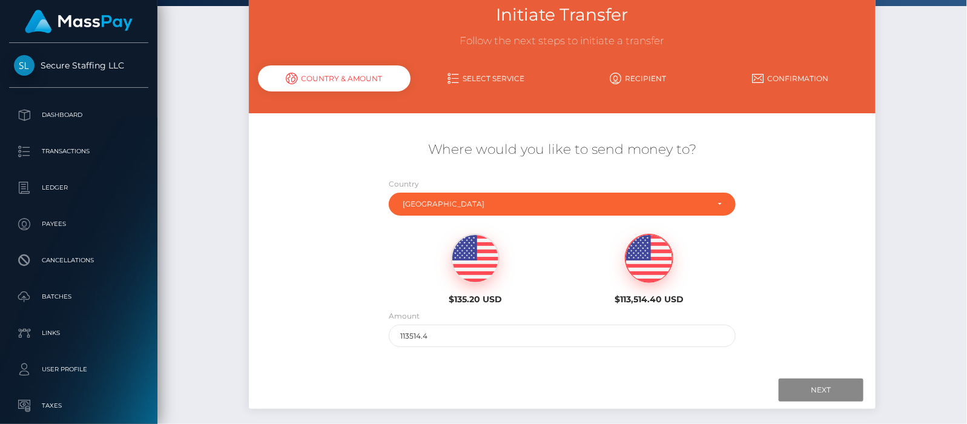
click at [483, 259] on img at bounding box center [475, 258] width 47 height 48
type input "135.2"
click at [820, 382] on input "Next" at bounding box center [821, 389] width 85 height 23
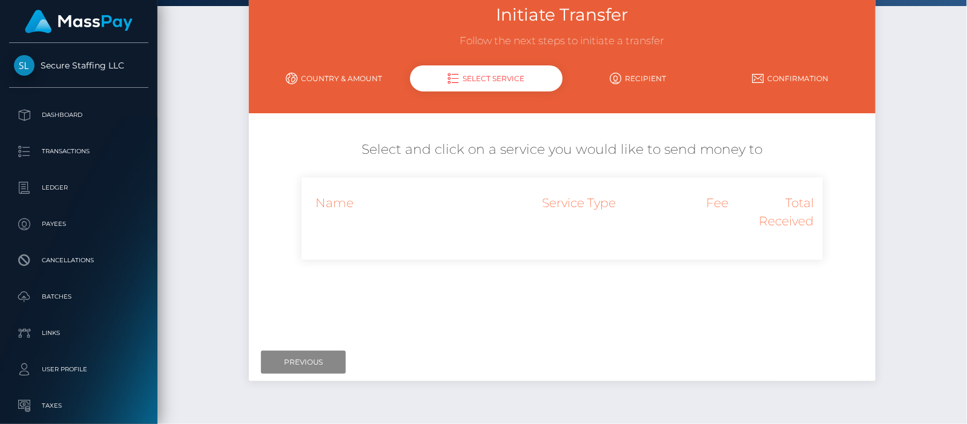
click at [348, 76] on link "Country & Amount" at bounding box center [334, 78] width 152 height 21
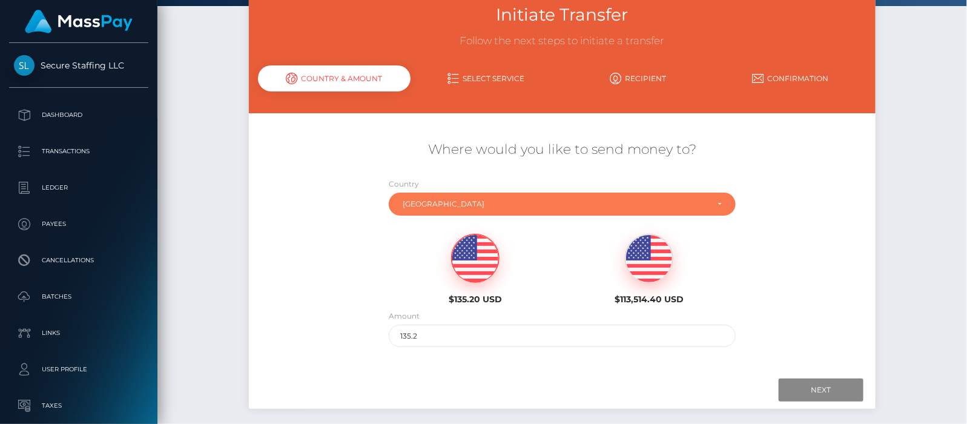
click at [444, 197] on div "[GEOGRAPHIC_DATA]" at bounding box center [562, 204] width 347 height 23
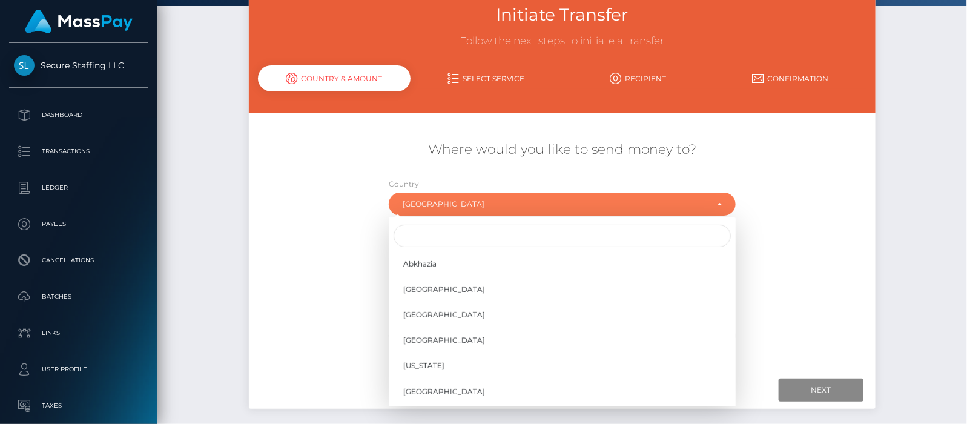
scroll to position [5308, 0]
click at [439, 242] on input "Search" at bounding box center [562, 236] width 337 height 22
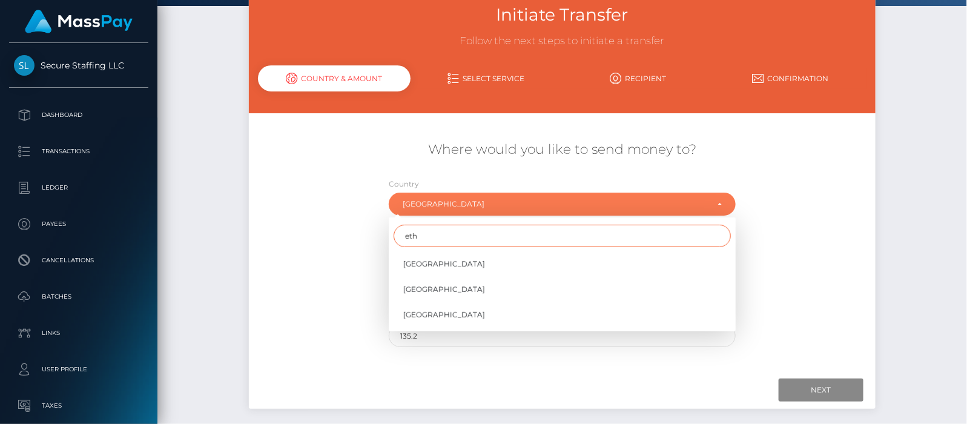
type input "eth"
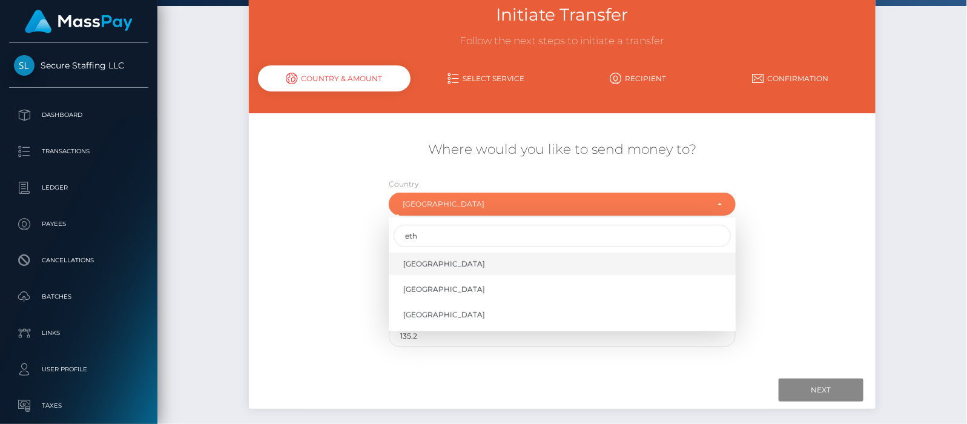
click at [415, 259] on span "Ethiopia" at bounding box center [444, 264] width 82 height 11
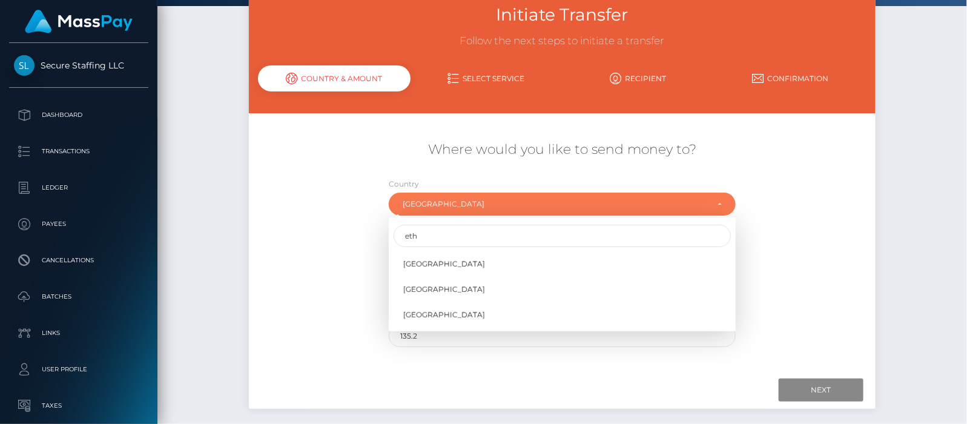
select select "ETH"
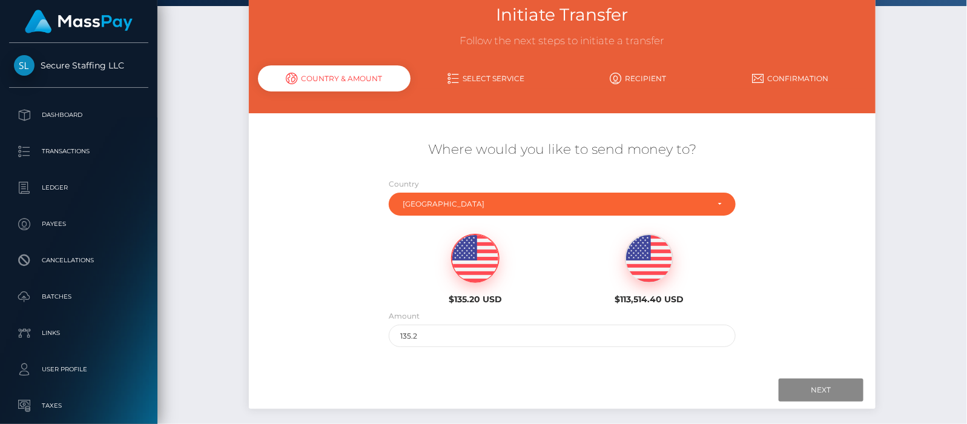
click at [481, 260] on img at bounding box center [475, 258] width 47 height 48
click at [811, 390] on input "Next" at bounding box center [821, 389] width 85 height 23
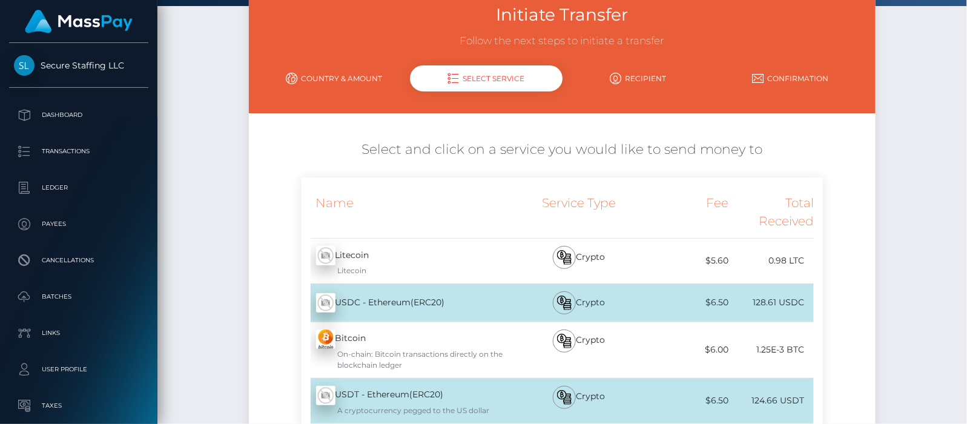
scroll to position [303, 0]
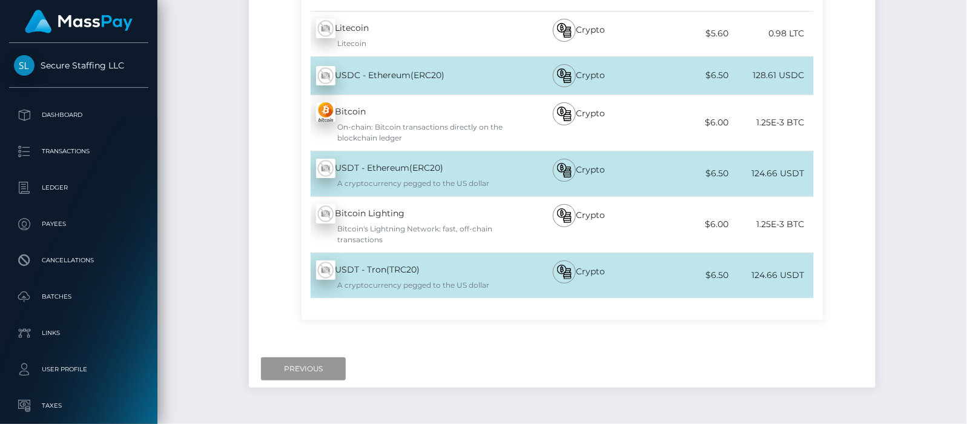
click at [289, 367] on input "Previous" at bounding box center [303, 368] width 85 height 23
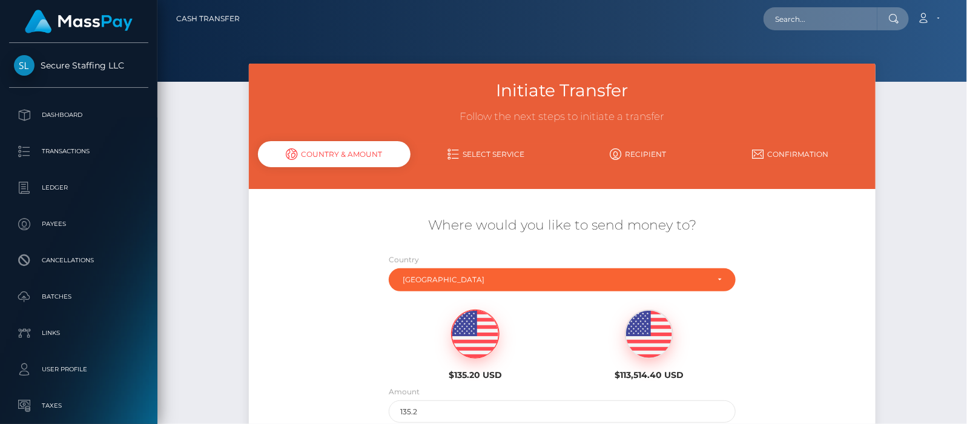
scroll to position [76, 0]
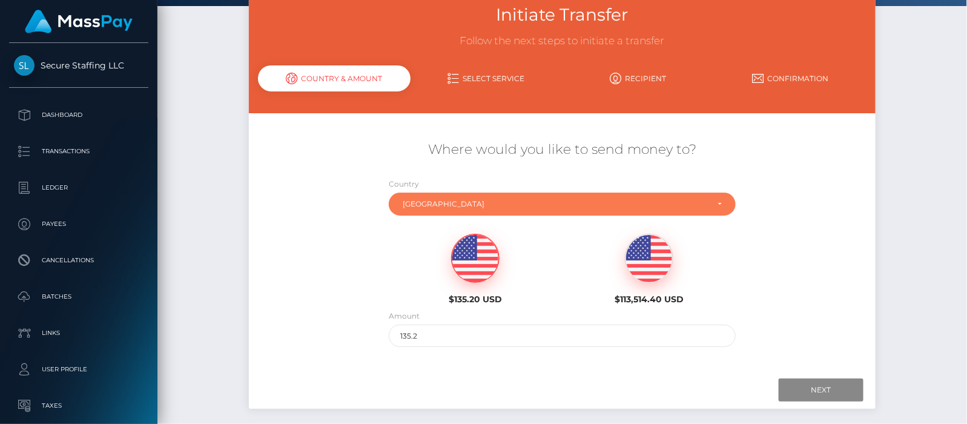
click at [536, 200] on div "Ethiopia" at bounding box center [555, 204] width 305 height 10
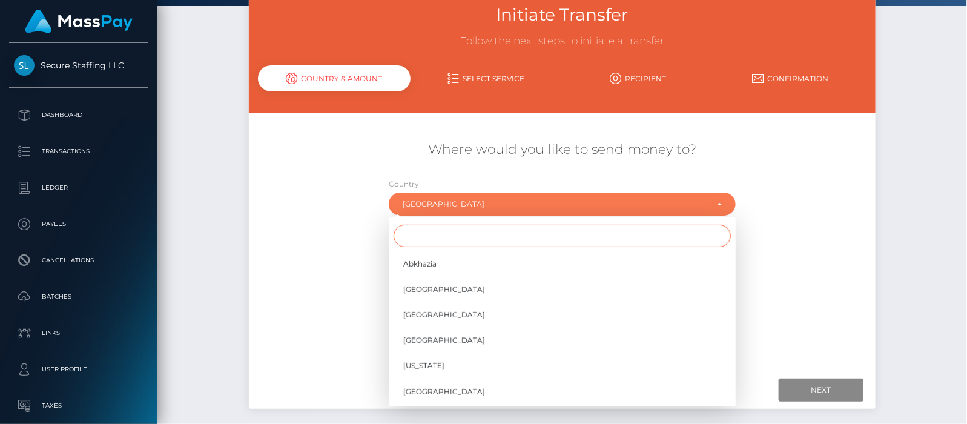
click at [482, 235] on input "Search" at bounding box center [562, 236] width 337 height 22
click at [309, 269] on div "$135.20 USD $113,514.40 USD" at bounding box center [563, 266] width 522 height 88
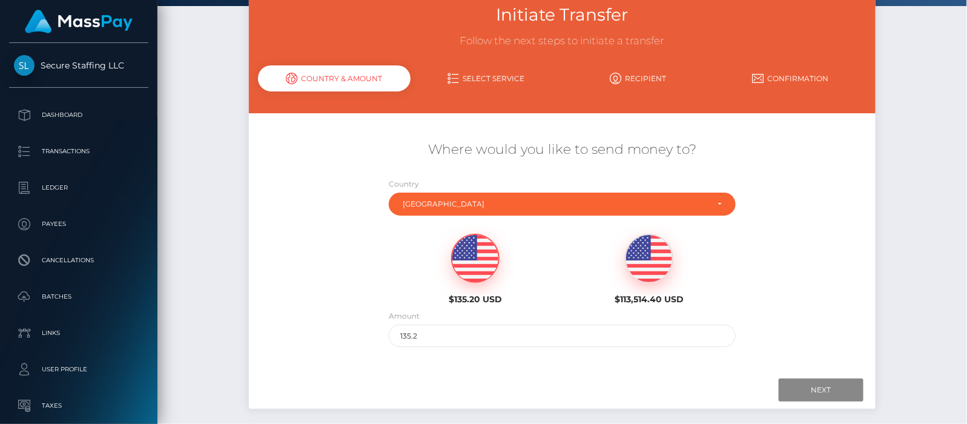
click at [62, 111] on p "Dashboard" at bounding box center [79, 115] width 130 height 18
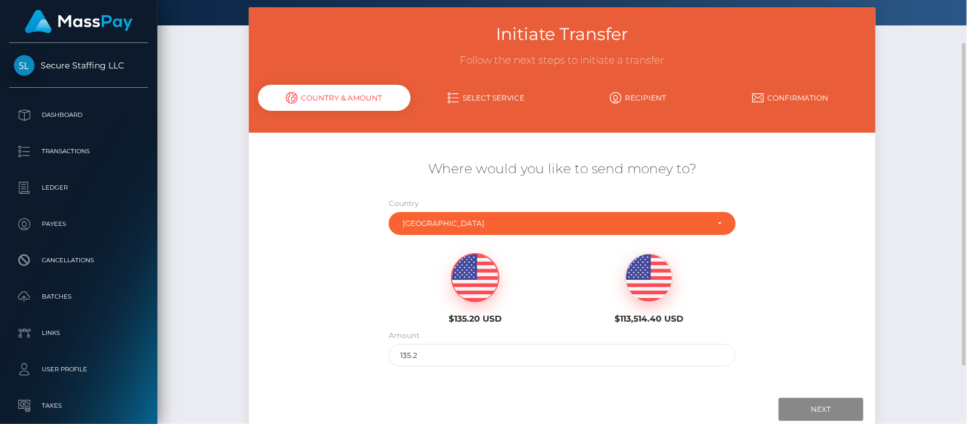
scroll to position [0, 0]
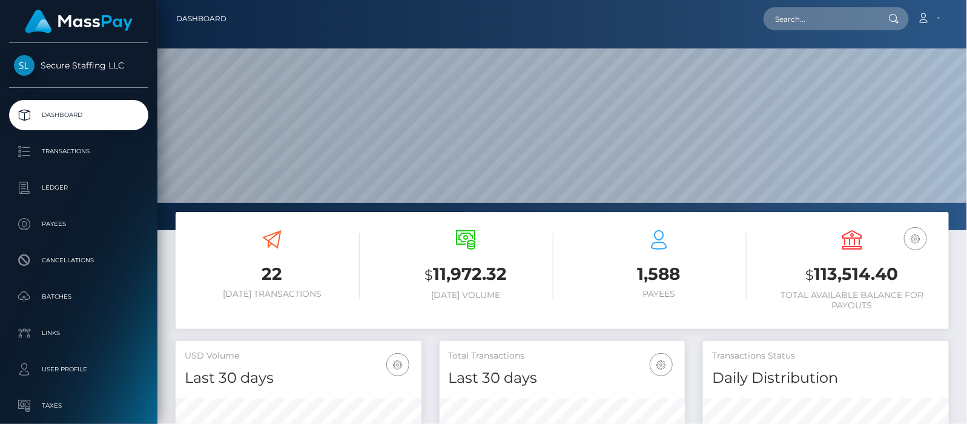
scroll to position [214, 246]
click at [815, 25] on input "text" at bounding box center [820, 18] width 114 height 23
paste input "[EMAIL_ADDRESS][DOMAIN_NAME]"
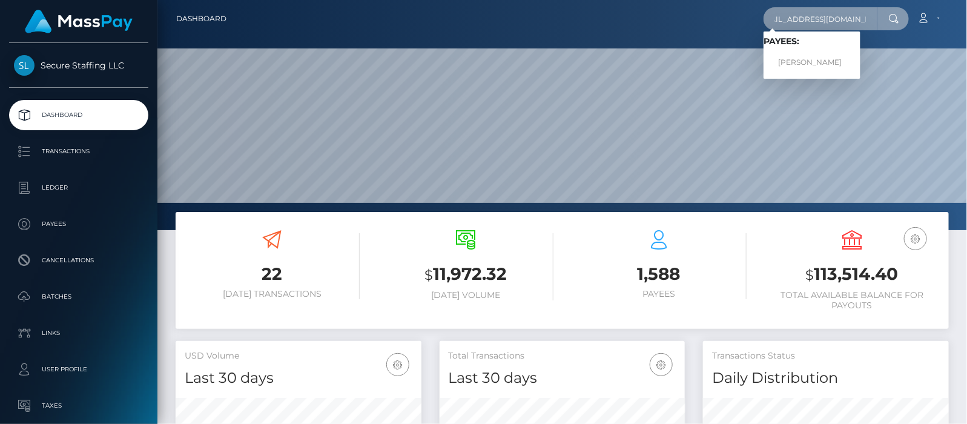
type input "[EMAIL_ADDRESS][DOMAIN_NAME]"
click at [802, 64] on link "[PERSON_NAME]" at bounding box center [811, 62] width 97 height 22
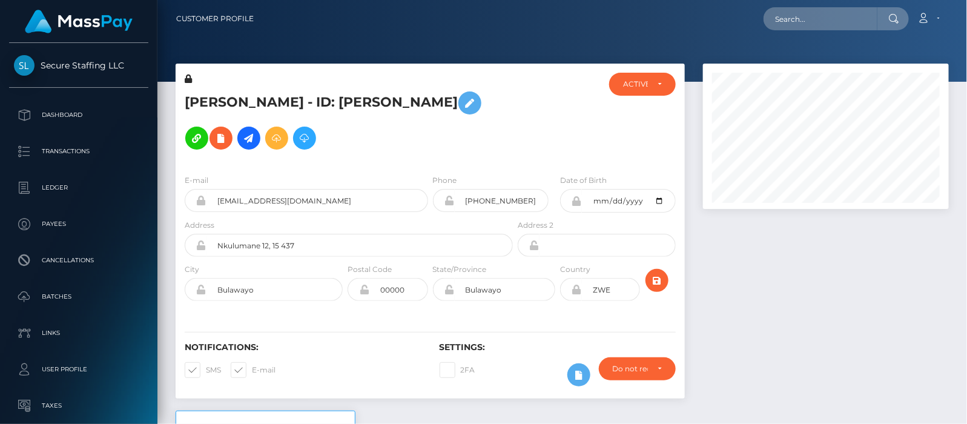
scroll to position [145, 246]
